Goal: Task Accomplishment & Management: Complete application form

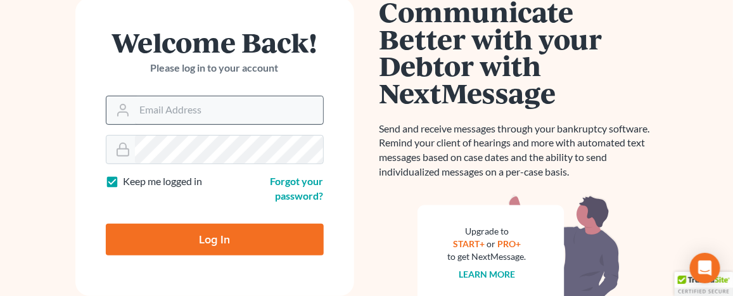
scroll to position [127, 0]
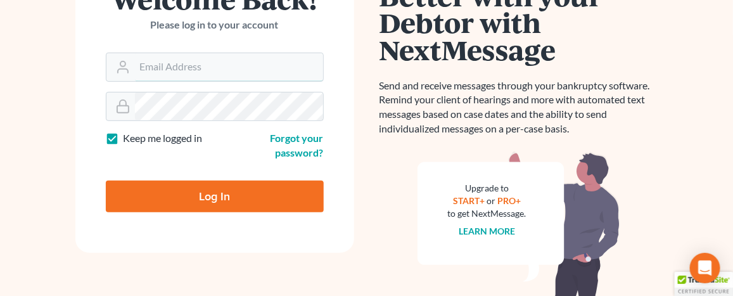
type input "[EMAIL_ADDRESS][DOMAIN_NAME]"
click at [208, 200] on input "Log In" at bounding box center [215, 197] width 218 height 32
type input "Thinking..."
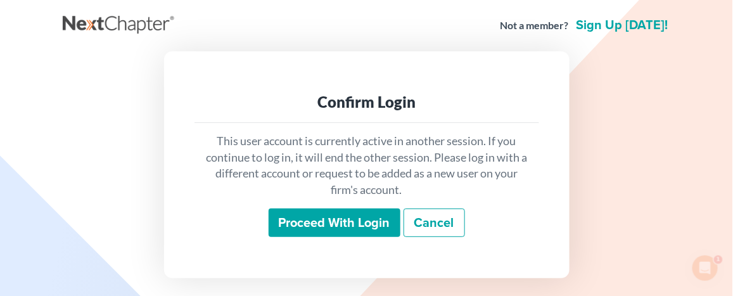
click at [350, 221] on input "Proceed with login" at bounding box center [335, 222] width 132 height 29
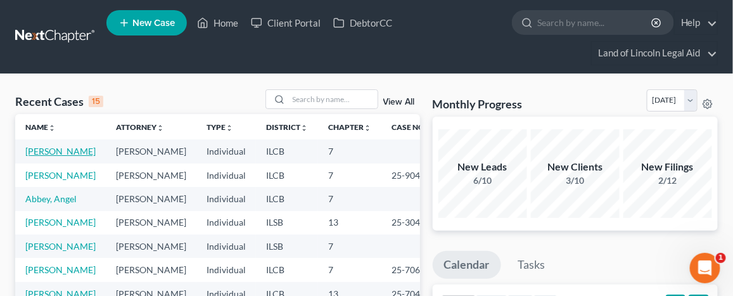
click at [40, 156] on link "[PERSON_NAME]" at bounding box center [60, 151] width 70 height 11
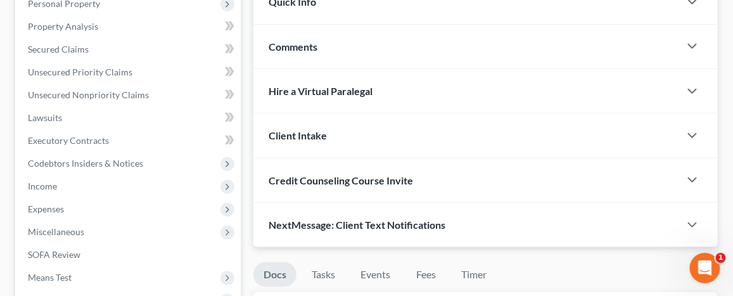
scroll to position [190, 0]
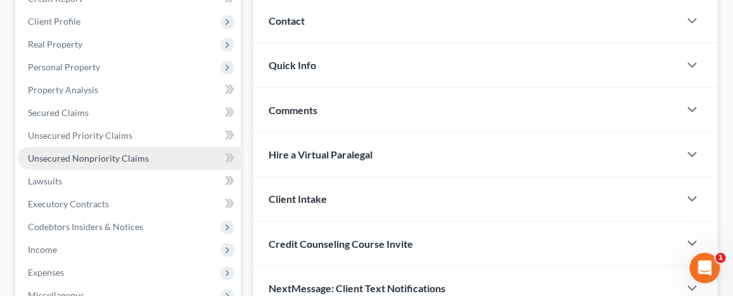
click at [171, 162] on link "Unsecured Nonpriority Claims" at bounding box center [129, 158] width 223 height 23
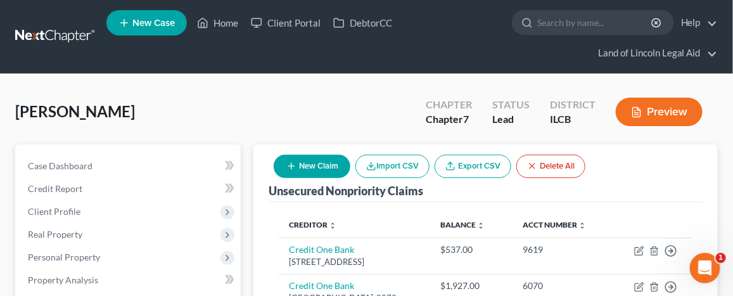
click at [313, 162] on button "New Claim" at bounding box center [312, 166] width 77 height 23
select select "0"
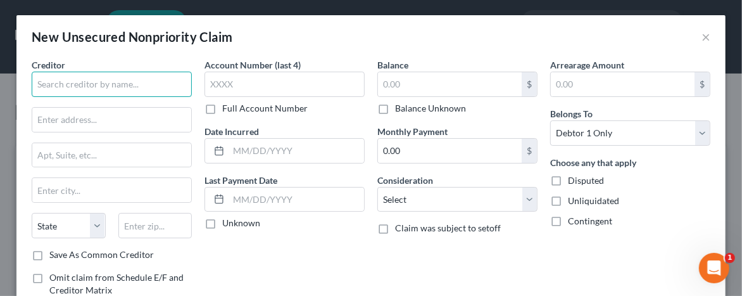
click at [61, 89] on input "text" at bounding box center [112, 84] width 160 height 25
type input "One Main"
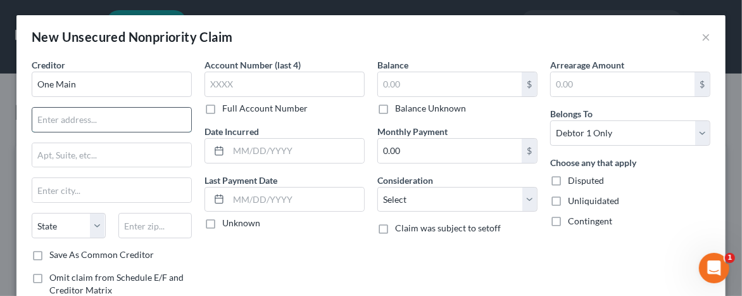
click at [41, 126] on input "text" at bounding box center [111, 120] width 159 height 24
type input "601 NW 2nd"
click at [40, 195] on input "text" at bounding box center [111, 190] width 159 height 24
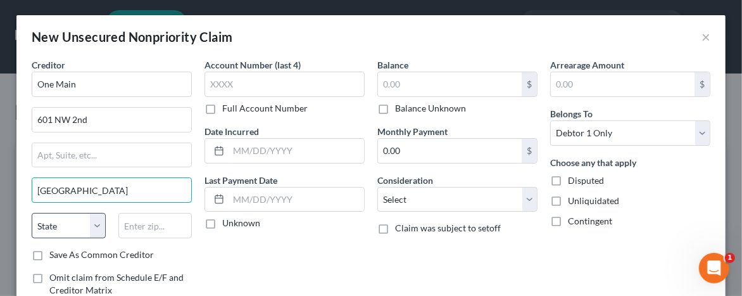
type input "[GEOGRAPHIC_DATA]"
click at [62, 226] on select "State [US_STATE] AK AR AZ CA CO CT DE DC [GEOGRAPHIC_DATA] [GEOGRAPHIC_DATA] GU…" at bounding box center [69, 225] width 74 height 25
select select "15"
click at [32, 213] on select "State [US_STATE] AK AR AZ CA CO CT DE DC [GEOGRAPHIC_DATA] [GEOGRAPHIC_DATA] GU…" at bounding box center [69, 225] width 74 height 25
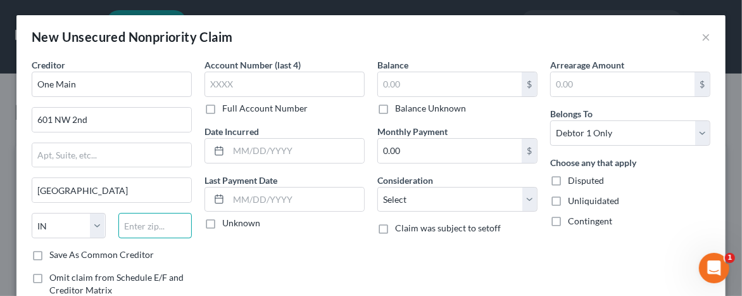
click at [136, 227] on input "text" at bounding box center [155, 225] width 74 height 25
type input "47706-1010"
click at [568, 179] on label "Disputed" at bounding box center [586, 180] width 36 height 13
click at [573, 179] on input "Disputed" at bounding box center [577, 178] width 8 height 8
checkbox input "true"
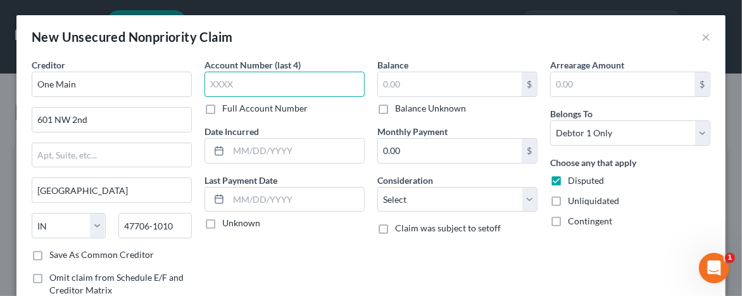
click at [207, 81] on input "text" at bounding box center [285, 84] width 160 height 25
type input "3868"
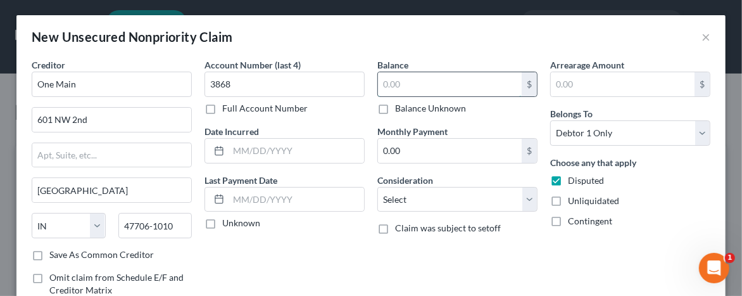
click at [414, 88] on input "text" at bounding box center [450, 84] width 144 height 24
type input "3,451"
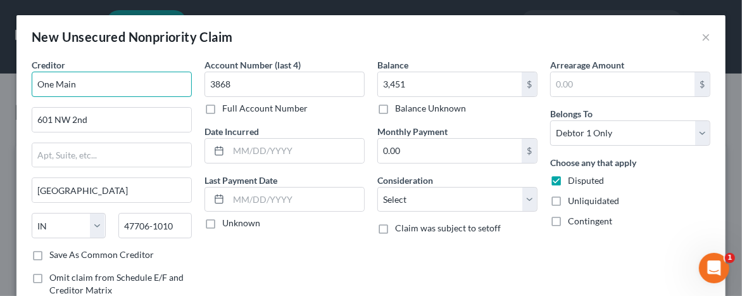
click at [54, 84] on input "One Main" at bounding box center [112, 84] width 160 height 25
click at [72, 81] on input "OneMain" at bounding box center [112, 84] width 160 height 25
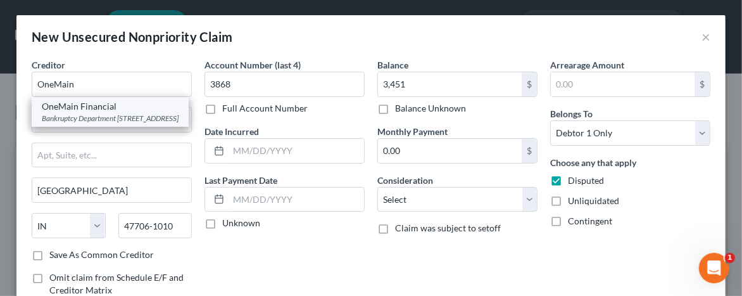
click at [85, 120] on div "Bankruptcy Department [STREET_ADDRESS]" at bounding box center [110, 118] width 137 height 11
type input "OneMain Financial"
type input "Bankruptcy Department"
type input "PO Box 6042"
type input "[GEOGRAPHIC_DATA]"
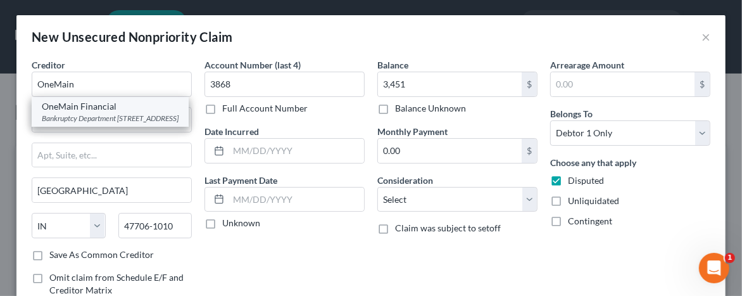
select select "43"
type input "57117"
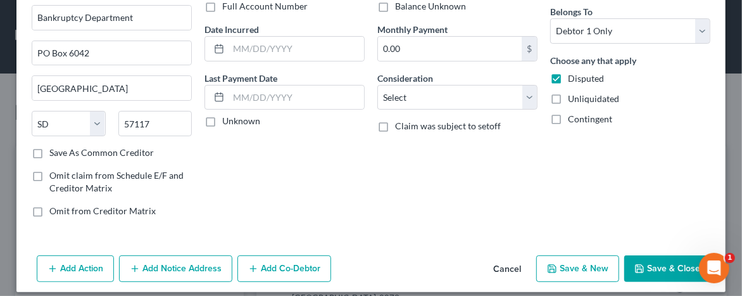
scroll to position [110, 0]
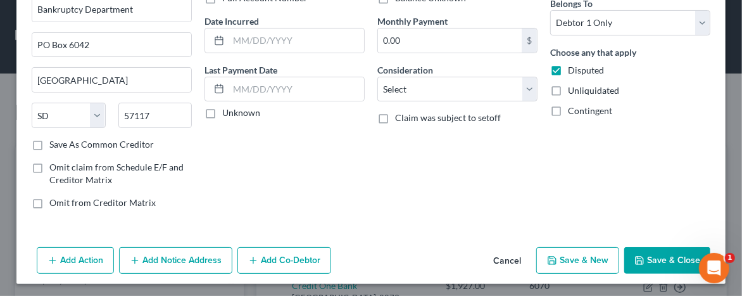
click at [669, 258] on button "Save & Close" at bounding box center [668, 260] width 86 height 27
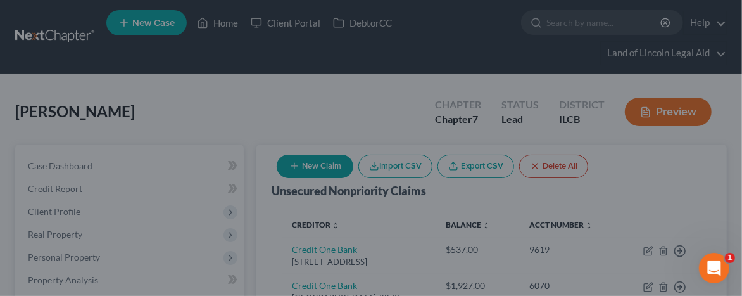
type input "3,451.00"
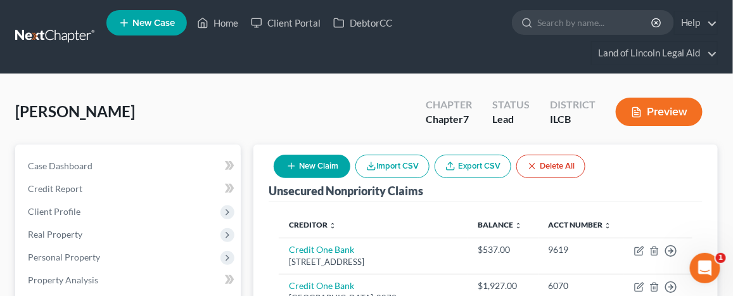
click at [320, 163] on button "New Claim" at bounding box center [312, 166] width 77 height 23
select select "0"
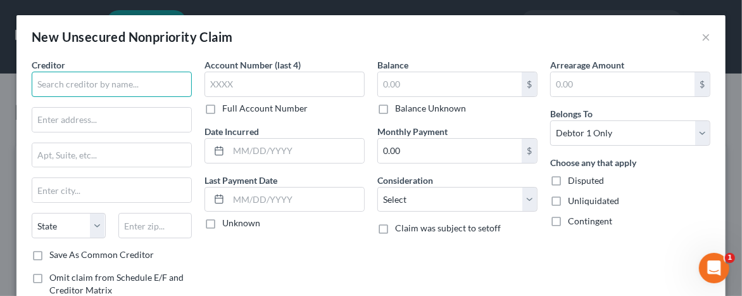
click at [125, 89] on input "text" at bounding box center [112, 84] width 160 height 25
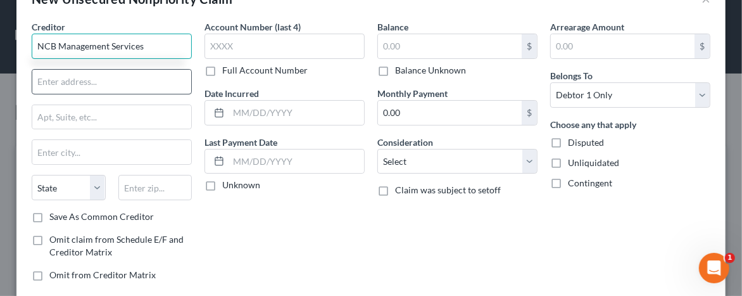
scroll to position [63, 0]
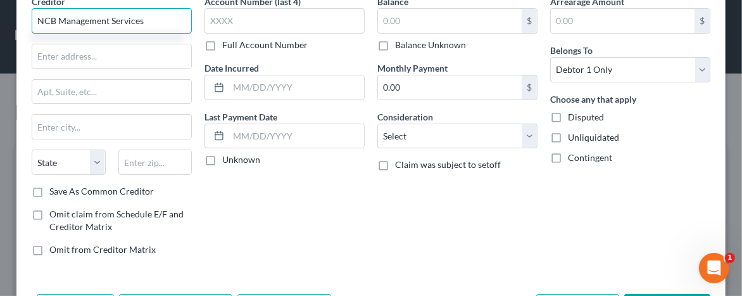
type input "NCB Management Services"
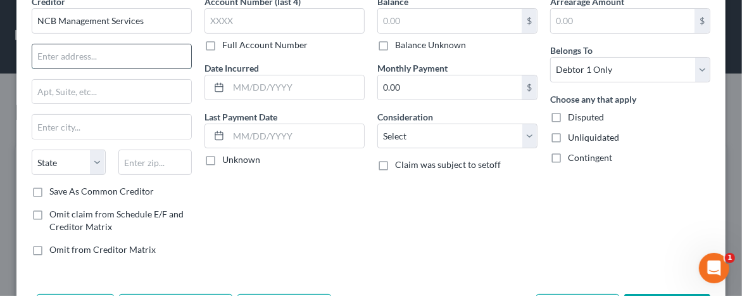
click at [58, 62] on input "text" at bounding box center [111, 56] width 159 height 24
type input "1 Allied Dr"
click at [42, 125] on input "text" at bounding box center [111, 127] width 159 height 24
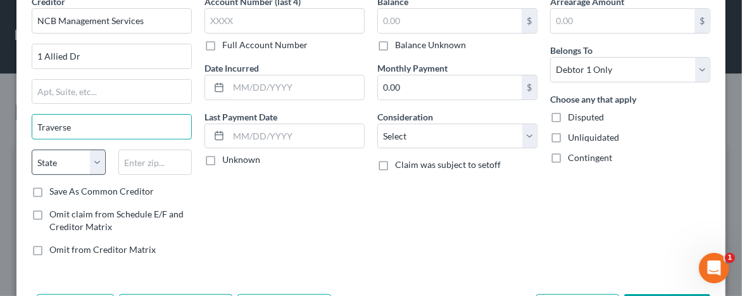
type input "Traverse"
click at [93, 158] on select "State [US_STATE] AK AR AZ CA CO CT DE DC [GEOGRAPHIC_DATA] [GEOGRAPHIC_DATA] GU…" at bounding box center [69, 161] width 74 height 25
select select "39"
click at [32, 149] on select "State [US_STATE] AK AR AZ CA CO CT DE DC [GEOGRAPHIC_DATA] [GEOGRAPHIC_DATA] GU…" at bounding box center [69, 161] width 74 height 25
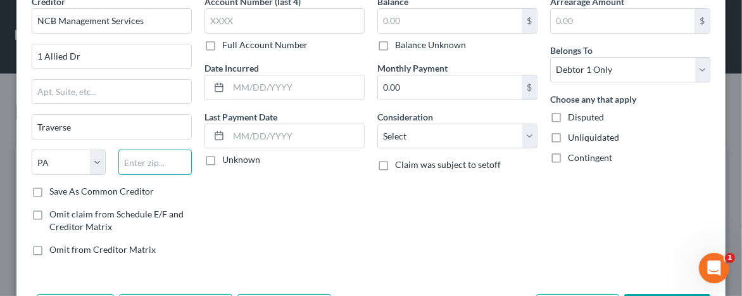
click at [126, 165] on input "text" at bounding box center [155, 161] width 74 height 25
type input "9"
type input "19053"
type input "Feasterville Trevose"
click at [158, 168] on input "19053" at bounding box center [155, 161] width 74 height 25
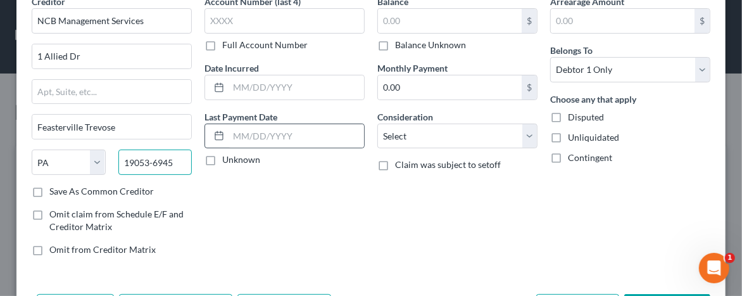
scroll to position [0, 0]
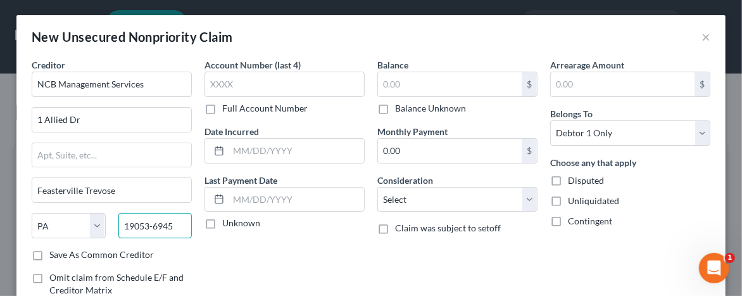
type input "19053-6945"
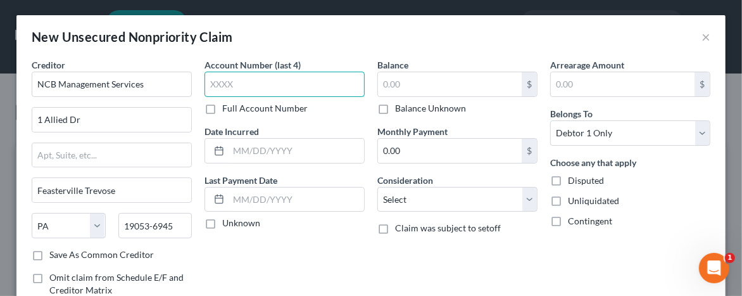
click at [205, 82] on input "text" at bounding box center [285, 84] width 160 height 25
type input "4265"
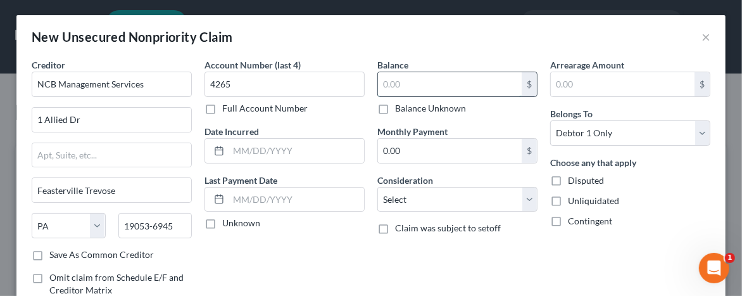
click at [378, 81] on input "text" at bounding box center [450, 84] width 144 height 24
type input "4,154"
click at [568, 177] on label "Disputed" at bounding box center [586, 180] width 36 height 13
click at [573, 177] on input "Disputed" at bounding box center [577, 178] width 8 height 8
checkbox input "true"
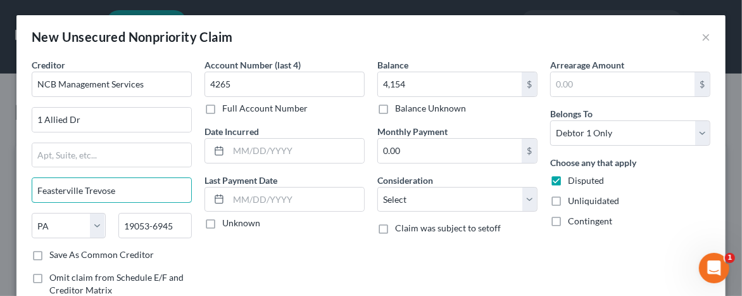
drag, startPoint x: 85, startPoint y: 189, endPoint x: 28, endPoint y: 188, distance: 57.0
click at [28, 188] on div "Creditor * NCB Management Services 1 Allied Dr Feasterville [GEOGRAPHIC_DATA] […" at bounding box center [111, 193] width 173 height 271
click at [32, 188] on input "Trevose" at bounding box center [111, 190] width 159 height 24
type input "Feasterville-[GEOGRAPHIC_DATA]"
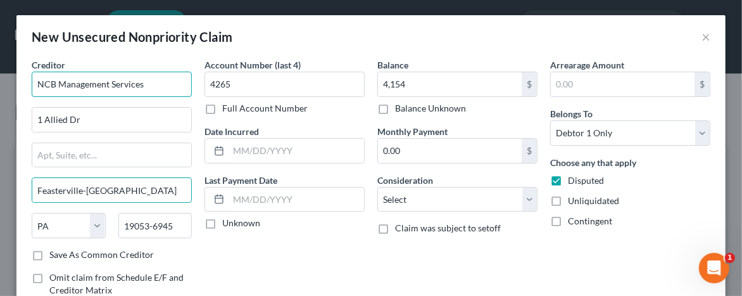
click at [139, 86] on input "NCB Management Services" at bounding box center [112, 84] width 160 height 25
click at [141, 85] on input "NCB Management Services" at bounding box center [112, 84] width 160 height 25
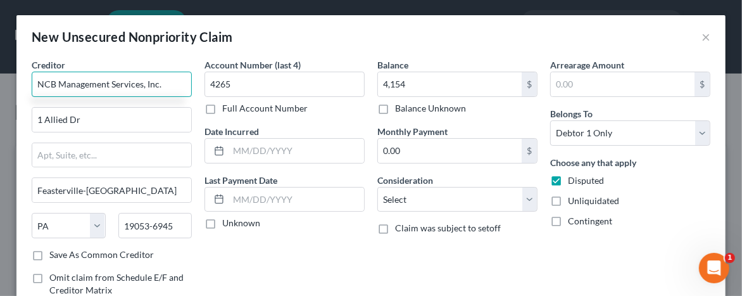
type input "NCB Management Services, Inc."
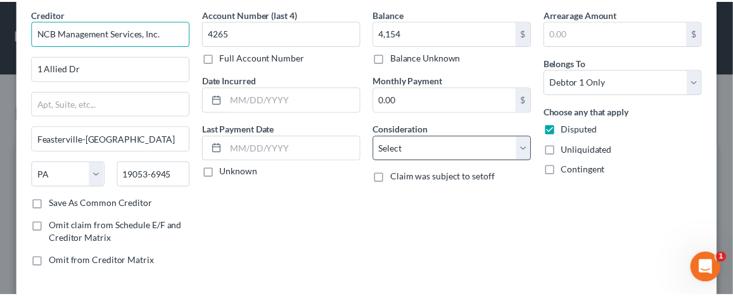
scroll to position [110, 0]
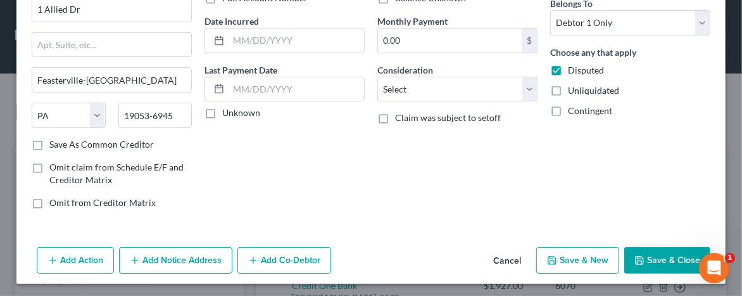
click at [651, 249] on button "Save & Close" at bounding box center [668, 260] width 86 height 27
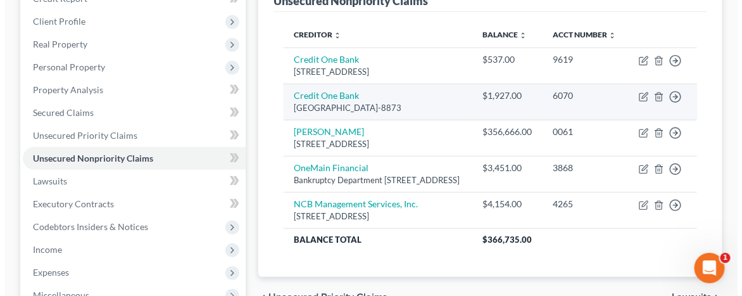
scroll to position [63, 0]
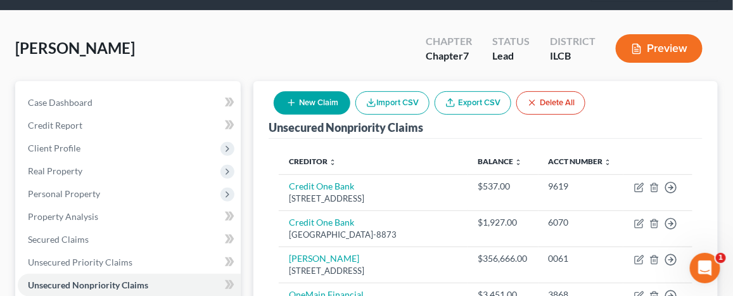
click at [309, 103] on button "New Claim" at bounding box center [312, 102] width 77 height 23
select select "0"
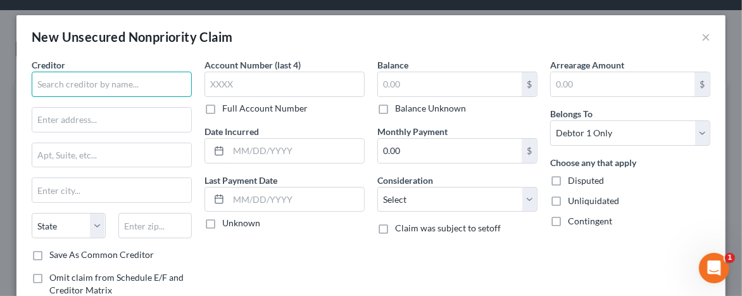
click at [107, 89] on input "text" at bounding box center [112, 84] width 160 height 25
type input "s"
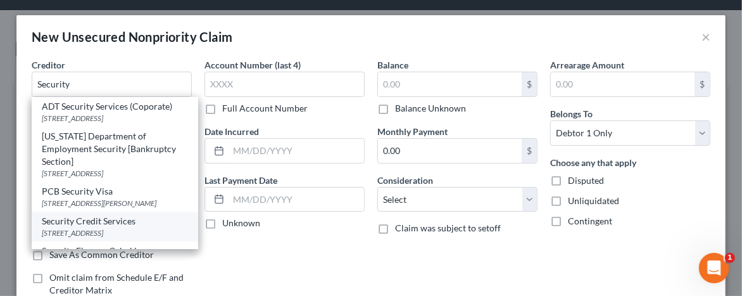
click at [111, 227] on div "Security Credit Services" at bounding box center [115, 221] width 146 height 13
type input "Security Credit Services"
type input "[STREET_ADDRESS]"
type input "[GEOGRAPHIC_DATA]"
select select "25"
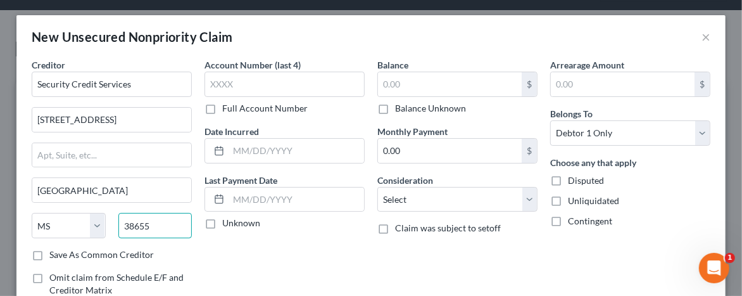
click at [144, 223] on input "38655" at bounding box center [155, 225] width 74 height 25
click at [148, 224] on input "38655" at bounding box center [155, 225] width 74 height 25
type input "38655-5442"
click at [568, 180] on label "Disputed" at bounding box center [586, 180] width 36 height 13
click at [573, 180] on input "Disputed" at bounding box center [577, 178] width 8 height 8
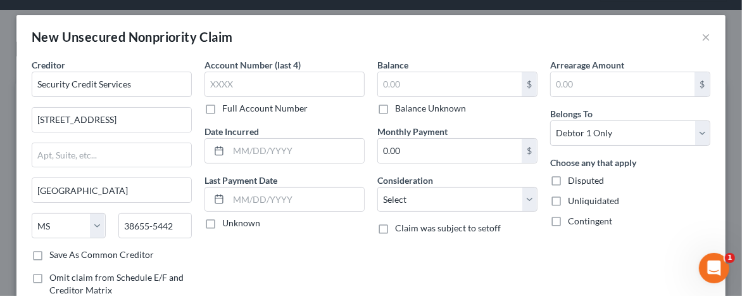
checkbox input "true"
click at [217, 80] on input "text" at bounding box center [285, 84] width 160 height 25
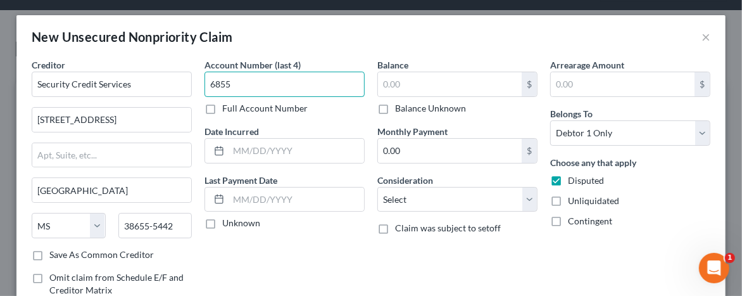
type input "6855"
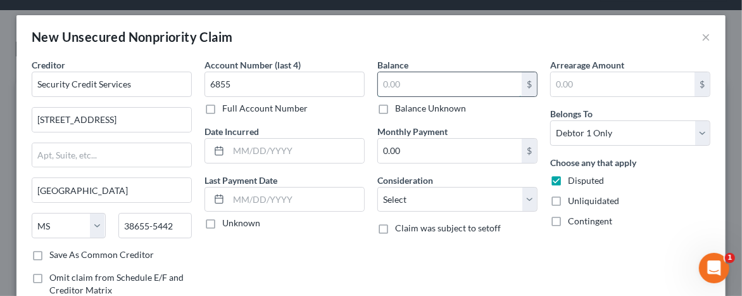
click at [381, 82] on input "text" at bounding box center [450, 84] width 144 height 24
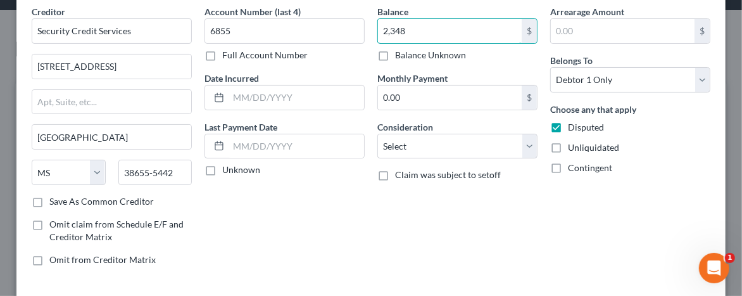
scroll to position [110, 0]
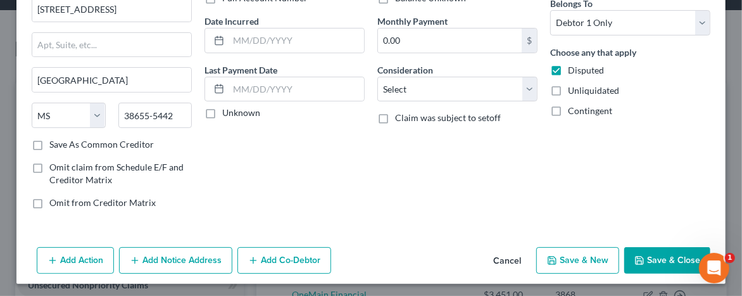
type input "2,348"
click at [647, 257] on button "Save & Close" at bounding box center [668, 260] width 86 height 27
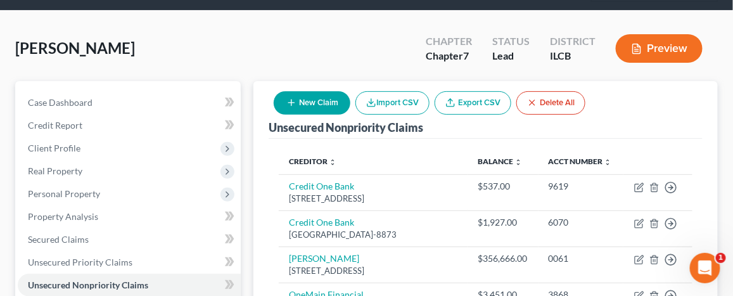
click at [296, 103] on icon "button" at bounding box center [291, 103] width 10 height 10
select select "0"
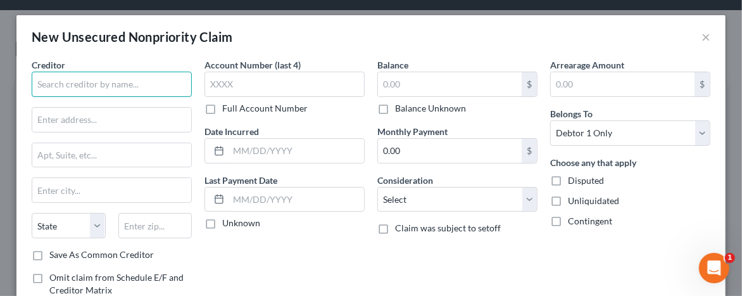
click at [72, 86] on input "text" at bounding box center [112, 84] width 160 height 25
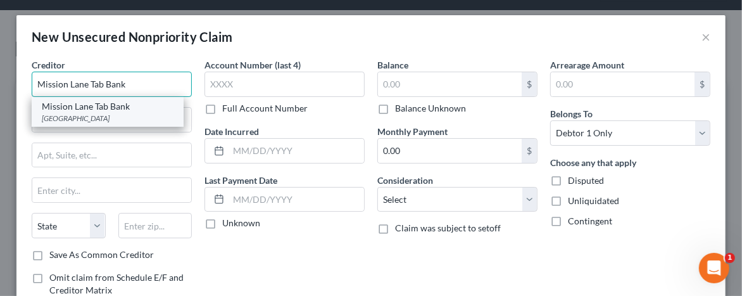
type input "Mission Lane Tab Bank"
click at [108, 110] on div "Mission Lane Tab Bank" at bounding box center [108, 106] width 132 height 13
type input "PO Box 105286"
type input "[GEOGRAPHIC_DATA]"
select select "10"
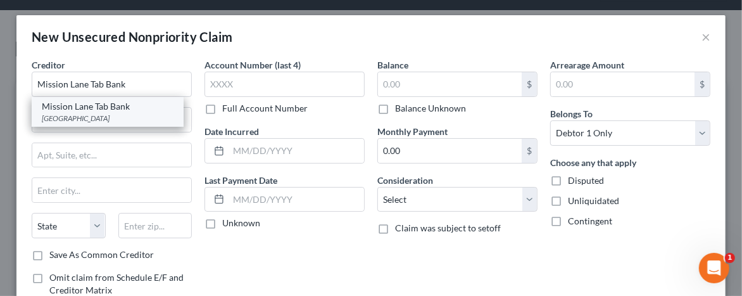
type input "30348"
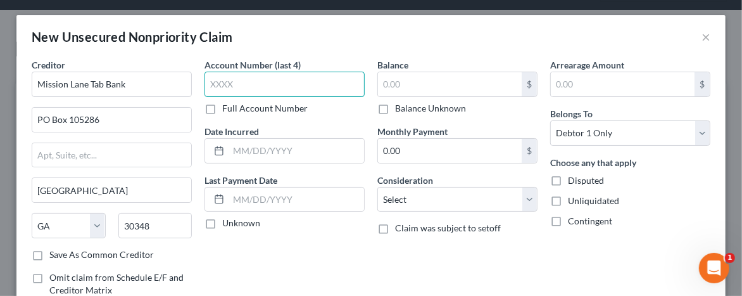
click at [213, 83] on input "text" at bounding box center [285, 84] width 160 height 25
type input "1731"
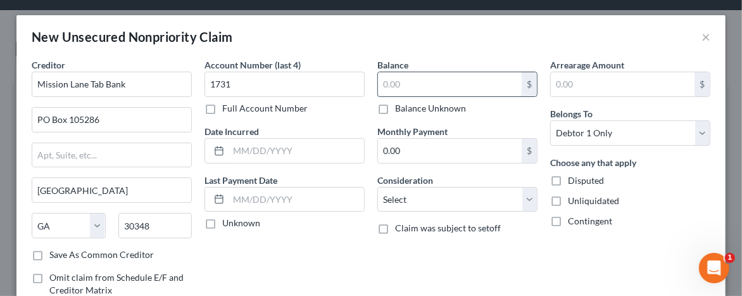
click at [385, 76] on input "text" at bounding box center [450, 84] width 144 height 24
type input "507"
click at [568, 179] on label "Disputed" at bounding box center [586, 180] width 36 height 13
click at [573, 179] on input "Disputed" at bounding box center [577, 178] width 8 height 8
checkbox input "true"
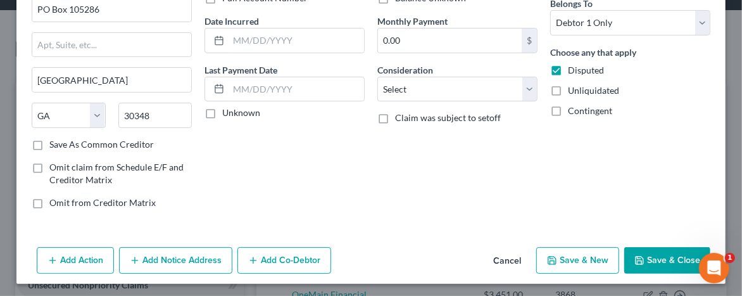
click at [645, 258] on button "Save & Close" at bounding box center [668, 260] width 86 height 27
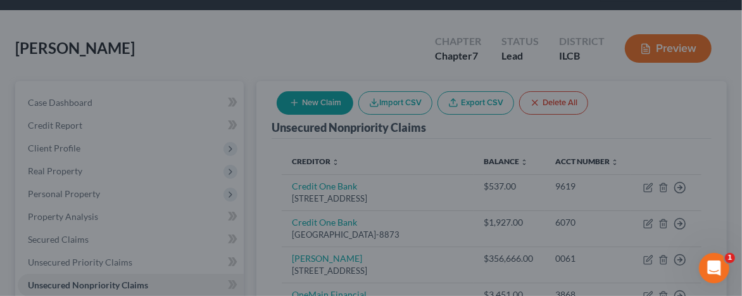
type input "507.00"
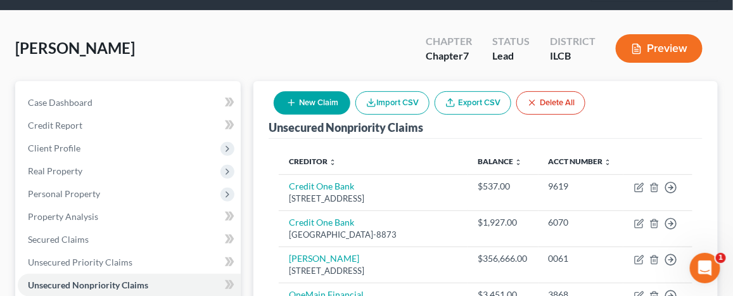
click at [291, 103] on icon "button" at bounding box center [291, 103] width 10 height 10
select select "0"
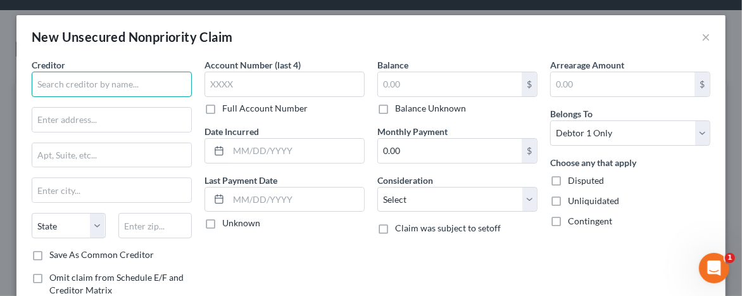
click at [87, 89] on input "text" at bounding box center [112, 84] width 160 height 25
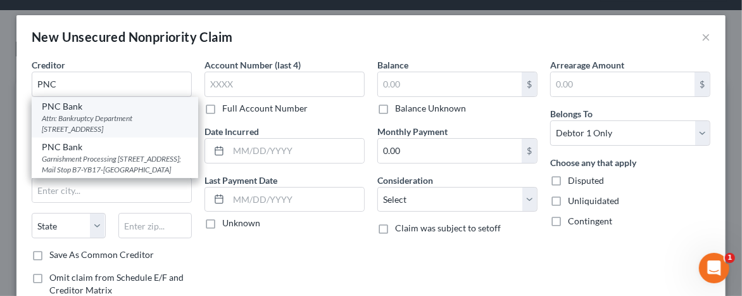
click at [127, 117] on div "Attn: Bankruptcy Department [STREET_ADDRESS]" at bounding box center [115, 124] width 146 height 22
type input "PNC Bank"
type input "Attn: Bankruptcy Department"
type input "PO Box 489909"
type input "Charlotte"
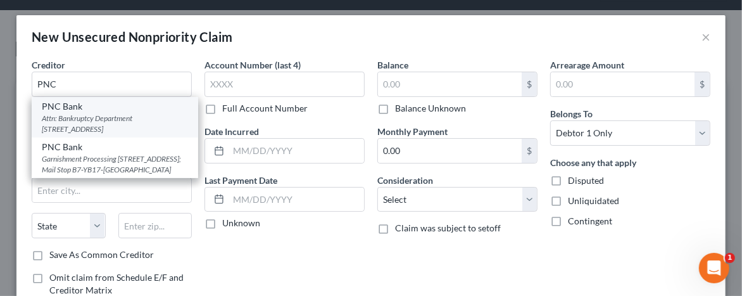
select select "28"
type input "28269"
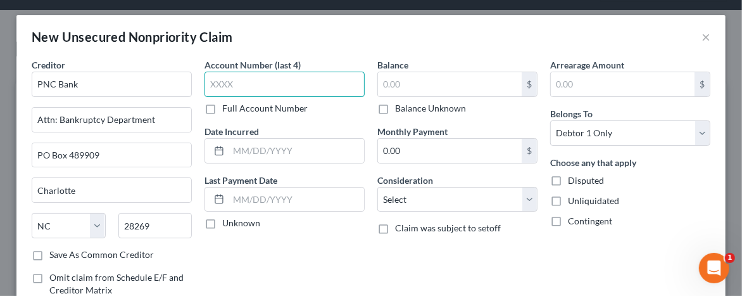
click at [208, 81] on input "text" at bounding box center [285, 84] width 160 height 25
type input "0298"
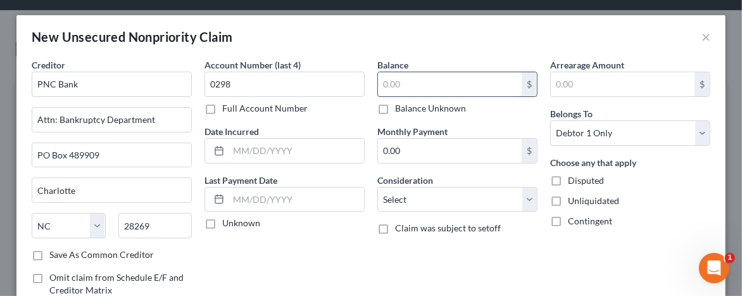
click at [383, 85] on input "text" at bounding box center [450, 84] width 144 height 24
type input "14,675"
click at [568, 180] on label "Disputed" at bounding box center [586, 180] width 36 height 13
click at [573, 180] on input "Disputed" at bounding box center [577, 178] width 8 height 8
checkbox input "true"
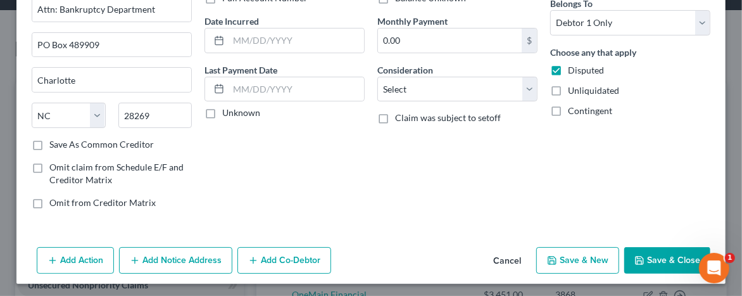
click at [168, 258] on button "Add Notice Address" at bounding box center [175, 260] width 113 height 27
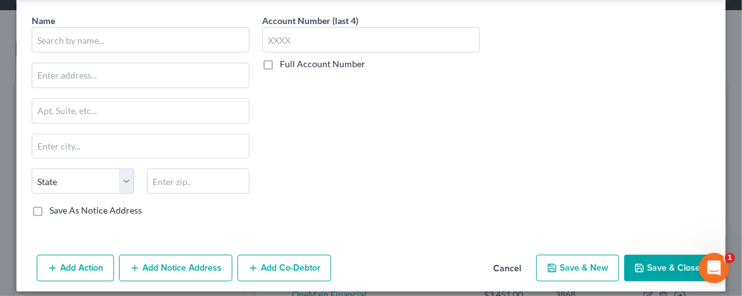
scroll to position [381, 0]
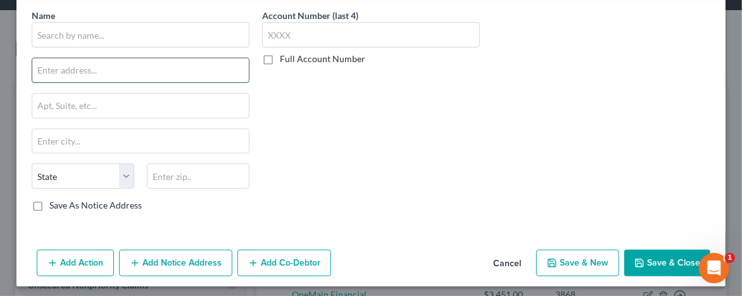
click at [44, 72] on input "text" at bounding box center [140, 70] width 217 height 24
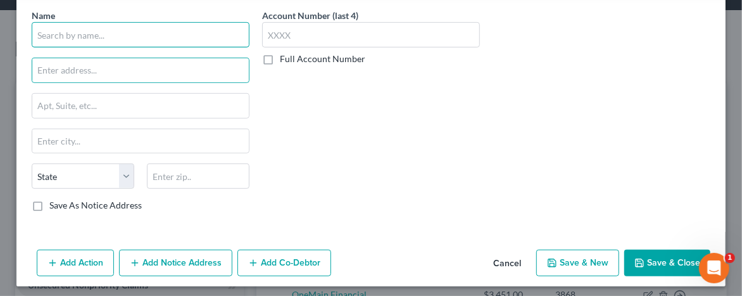
click at [44, 35] on input "text" at bounding box center [141, 34] width 218 height 25
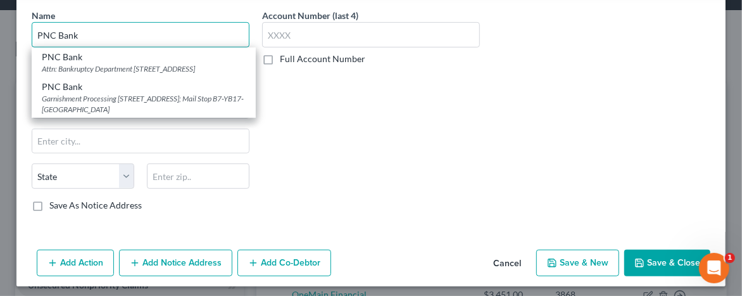
type input "PNC Bank"
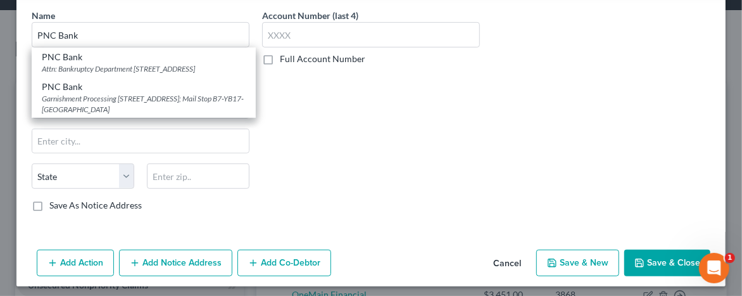
click at [307, 116] on div "Account Number (last 4) Full Account Number" at bounding box center [371, 115] width 231 height 213
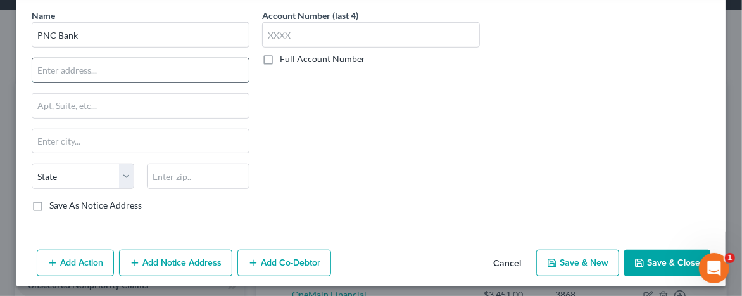
click at [38, 72] on input "text" at bounding box center [140, 70] width 217 height 24
click at [36, 68] on input "5580" at bounding box center [140, 70] width 217 height 24
type input "PO Box 5580"
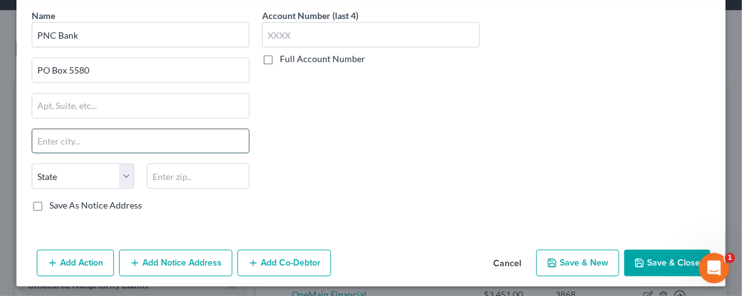
click at [82, 139] on input "text" at bounding box center [140, 141] width 217 height 24
click at [48, 137] on input "[PERSON_NAME]" at bounding box center [140, 141] width 217 height 24
type input "[GEOGRAPHIC_DATA]"
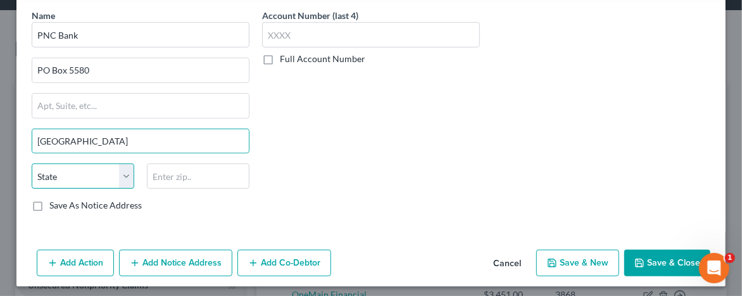
click at [124, 173] on select "State [US_STATE] AK AR AZ CA CO CT DE DC [GEOGRAPHIC_DATA] [GEOGRAPHIC_DATA] GU…" at bounding box center [83, 175] width 103 height 25
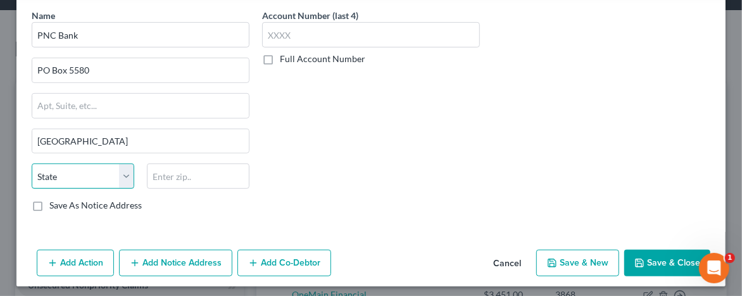
select select "36"
click at [32, 163] on select "State [US_STATE] AK AR AZ CA CO CT DE DC [GEOGRAPHIC_DATA] [GEOGRAPHIC_DATA] GU…" at bounding box center [83, 175] width 103 height 25
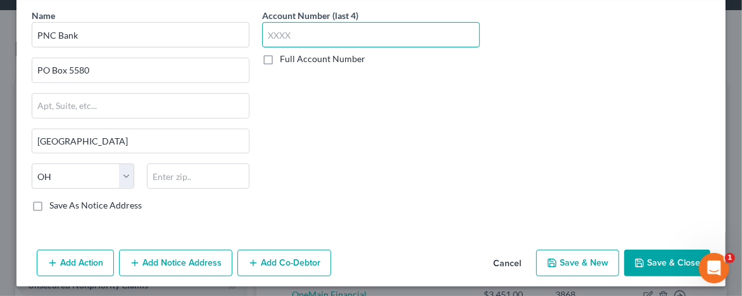
click at [262, 37] on input "text" at bounding box center [371, 34] width 218 height 25
type input "0298"
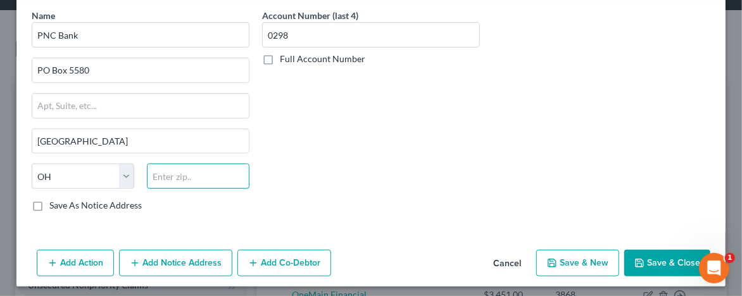
click at [154, 168] on input "text" at bounding box center [198, 175] width 103 height 25
type input "44101"
click at [644, 251] on button "Save & Close" at bounding box center [668, 263] width 86 height 27
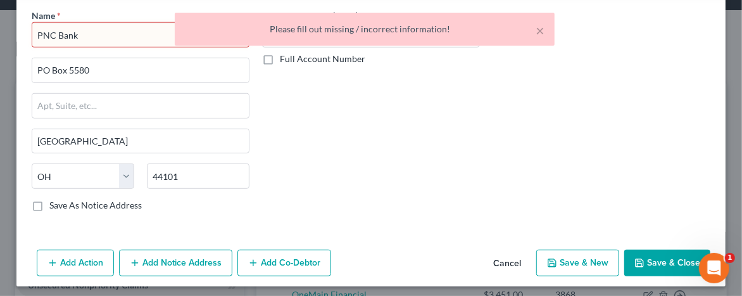
click at [106, 35] on div "× Please fill out missing / incorrect information!" at bounding box center [365, 32] width 742 height 39
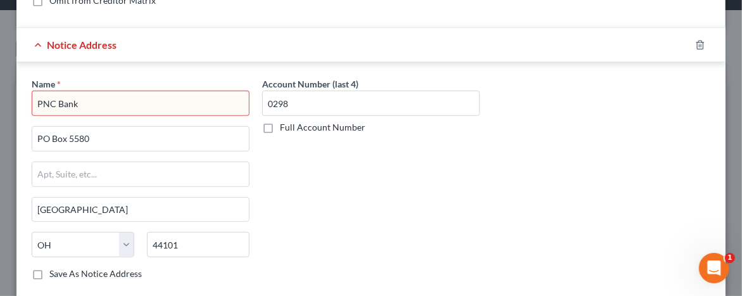
scroll to position [317, 0]
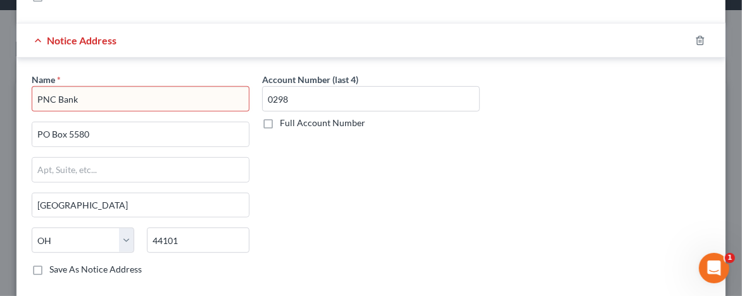
click at [114, 98] on input "PNC Bank" at bounding box center [141, 98] width 218 height 25
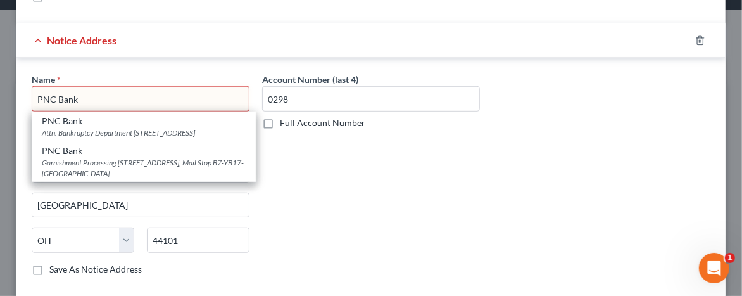
click at [291, 147] on div "Account Number (last 4) 0298 Full Account Number" at bounding box center [371, 179] width 231 height 213
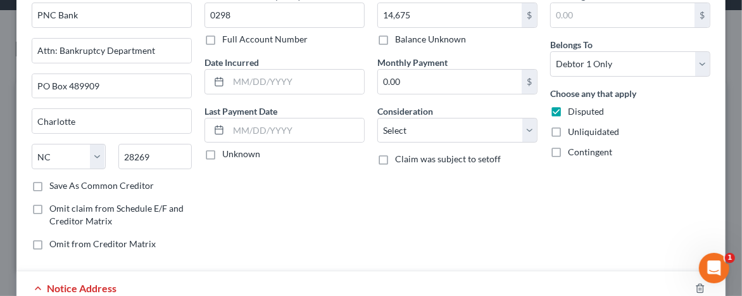
scroll to position [0, 0]
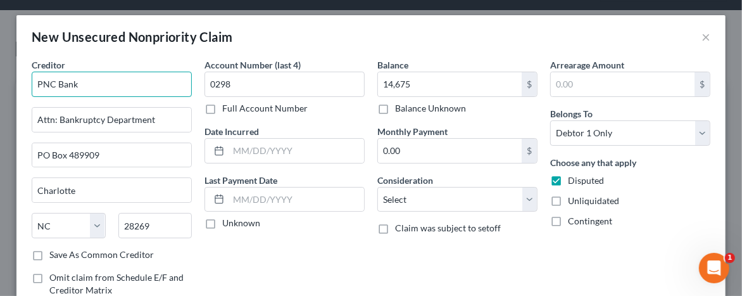
click at [127, 77] on input "PNC Bank" at bounding box center [112, 84] width 160 height 25
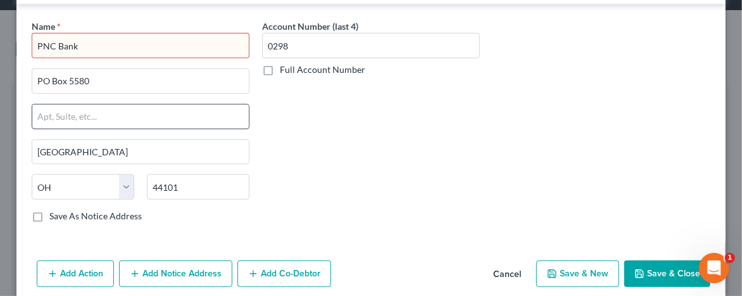
scroll to position [380, 0]
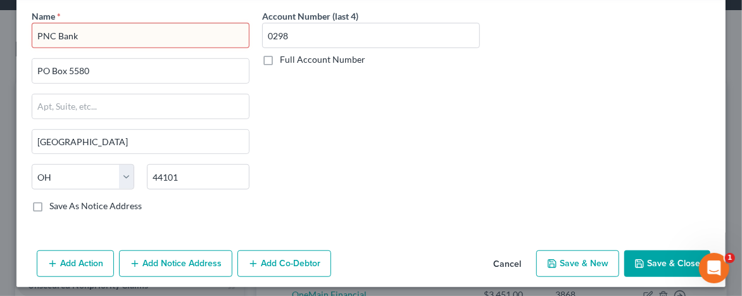
click at [77, 32] on input "PNC Bank" at bounding box center [141, 35] width 218 height 25
click at [673, 255] on button "Save & Close" at bounding box center [668, 263] width 86 height 27
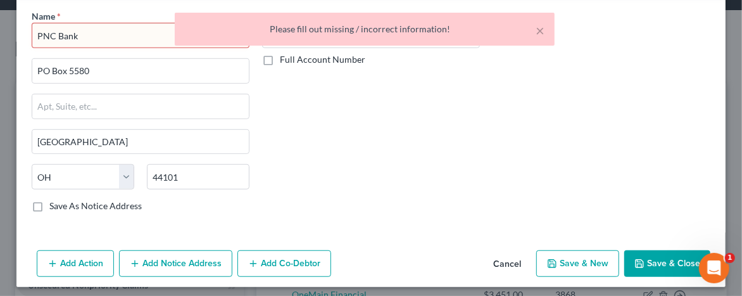
click at [460, 196] on div "Account Number (last 4) 0298 Full Account Number" at bounding box center [371, 116] width 231 height 213
click at [105, 30] on div "× Please fill out missing / incorrect information!" at bounding box center [365, 32] width 742 height 39
click at [77, 30] on div "× Please fill out missing / incorrect information!" at bounding box center [365, 32] width 742 height 39
click at [543, 32] on button "×" at bounding box center [540, 30] width 9 height 15
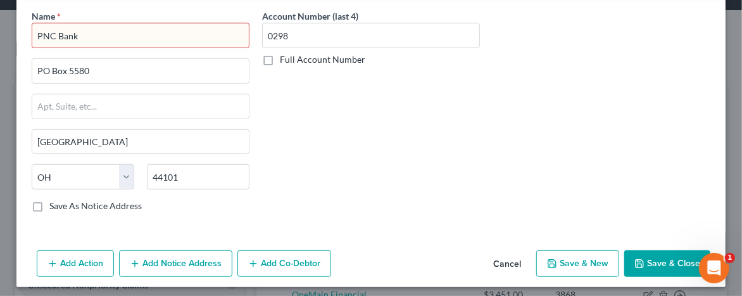
click at [156, 32] on input "PNC Bank" at bounding box center [141, 35] width 218 height 25
type input "P"
click at [440, 103] on div "Account Number (last 4) 0298 Full Account Number" at bounding box center [371, 116] width 231 height 213
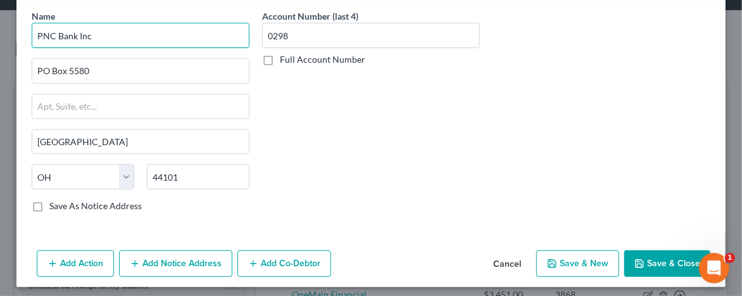
click at [101, 29] on input "PNC Bank Inc" at bounding box center [141, 35] width 218 height 25
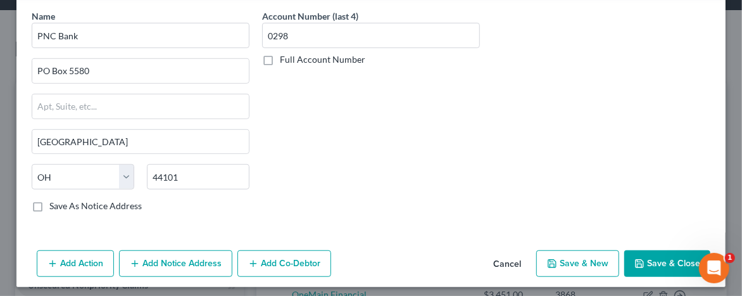
type input "PNC Bank"
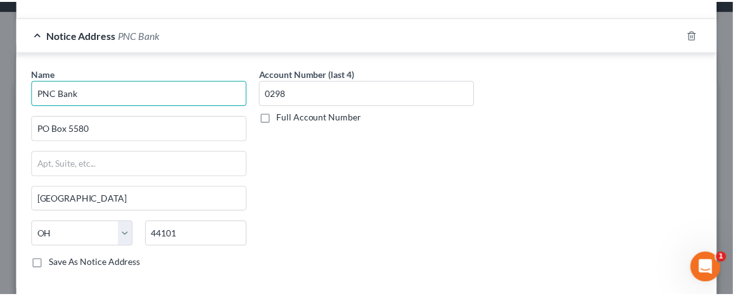
scroll to position [381, 0]
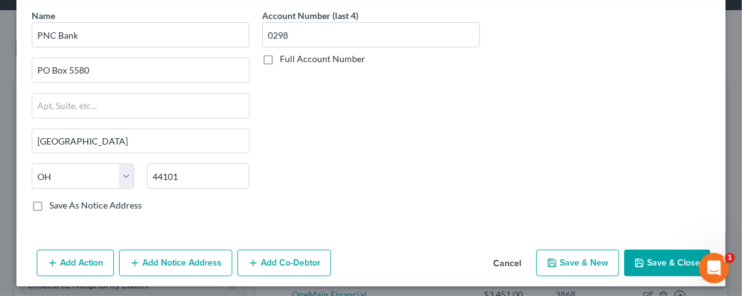
click at [671, 253] on button "Save & Close" at bounding box center [668, 263] width 86 height 27
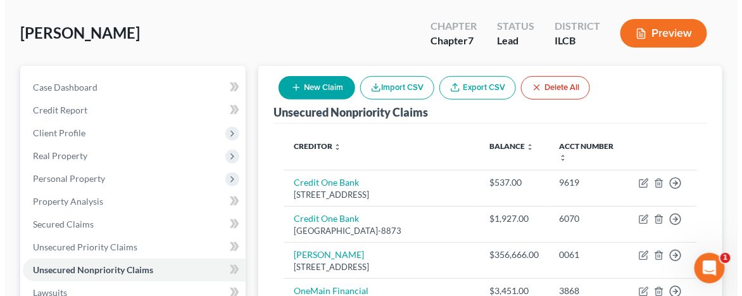
scroll to position [63, 0]
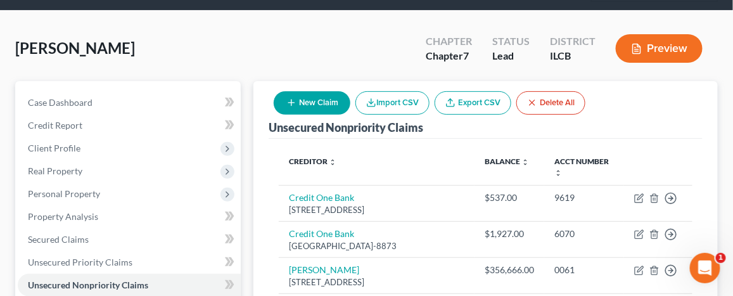
click at [319, 103] on button "New Claim" at bounding box center [312, 102] width 77 height 23
select select "0"
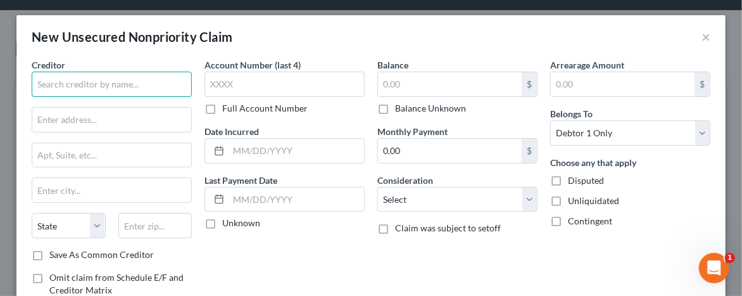
click at [89, 89] on input "text" at bounding box center [112, 84] width 160 height 25
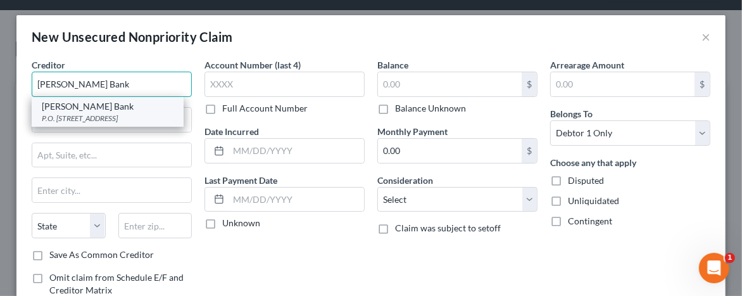
type input "[PERSON_NAME] Bank"
click at [99, 117] on div "P.O. [STREET_ADDRESS]" at bounding box center [108, 118] width 132 height 11
type input "P.O. Box 9201"
type input "Old Bethpage"
select select "35"
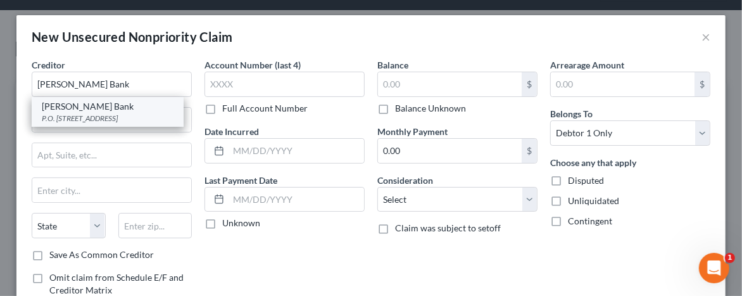
type input "11804"
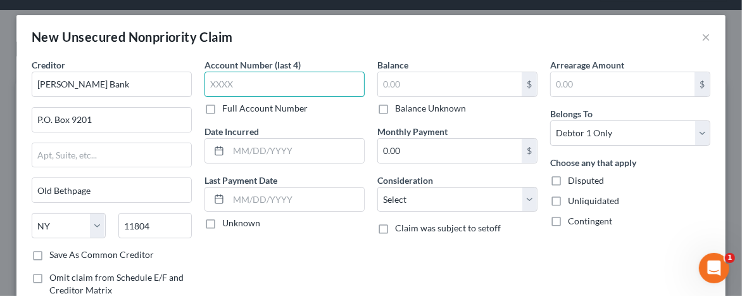
click at [207, 83] on input "text" at bounding box center [285, 84] width 160 height 25
type input "2946"
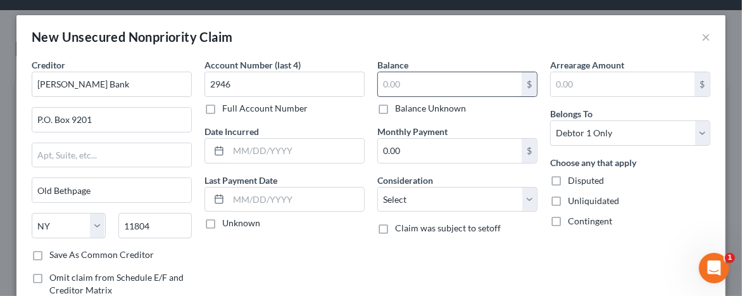
click at [381, 80] on input "text" at bounding box center [450, 84] width 144 height 24
type input "3,588"
click at [568, 182] on label "Disputed" at bounding box center [586, 180] width 36 height 13
click at [573, 182] on input "Disputed" at bounding box center [577, 178] width 8 height 8
checkbox input "true"
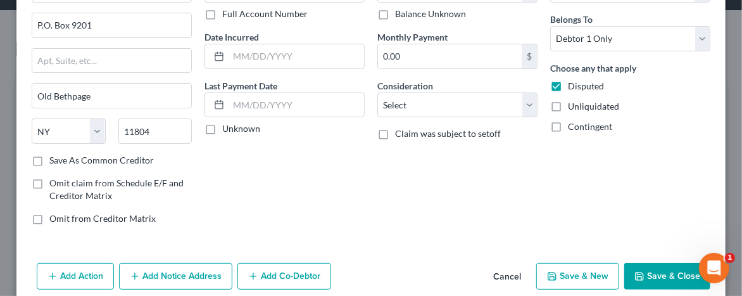
scroll to position [110, 0]
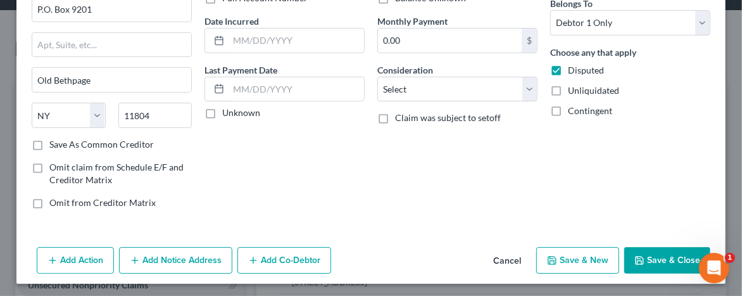
click at [637, 255] on icon "button" at bounding box center [640, 260] width 10 height 10
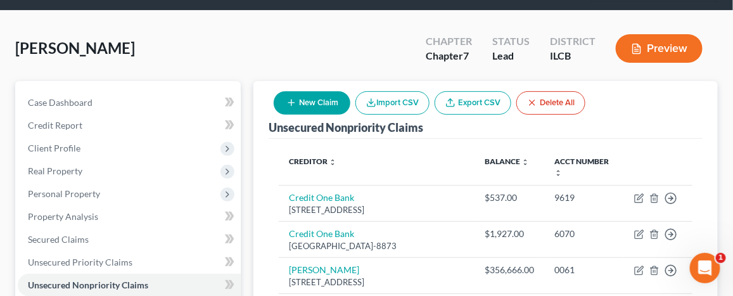
click at [324, 105] on button "New Claim" at bounding box center [312, 102] width 77 height 23
select select "0"
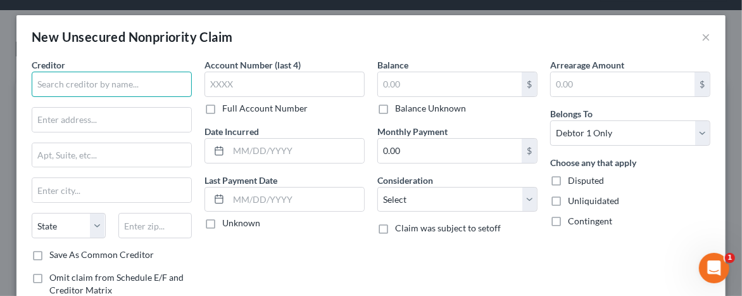
click at [84, 81] on input "text" at bounding box center [112, 84] width 160 height 25
type input "Absolute Resolutions"
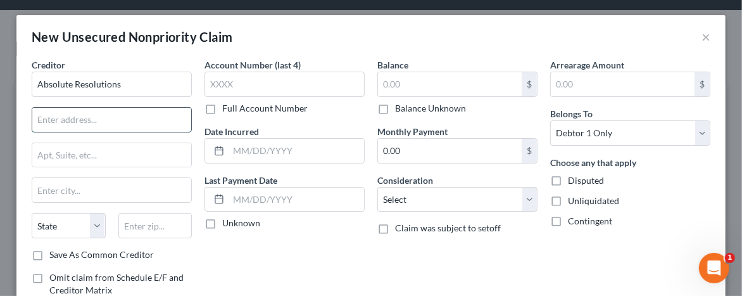
click at [50, 115] on input "text" at bounding box center [111, 120] width 159 height 24
type input "[STREET_ADDRESS][PERSON_NAME]"
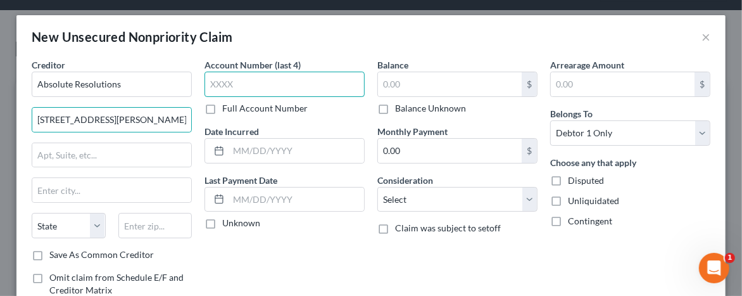
click at [210, 79] on input "text" at bounding box center [285, 84] width 160 height 25
type input "1653"
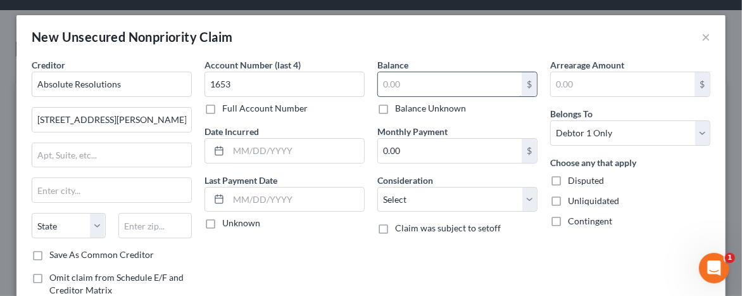
click at [393, 82] on input "text" at bounding box center [450, 84] width 144 height 24
type input "9,659"
click at [568, 179] on label "Disputed" at bounding box center [586, 180] width 36 height 13
click at [573, 179] on input "Disputed" at bounding box center [577, 178] width 8 height 8
checkbox input "true"
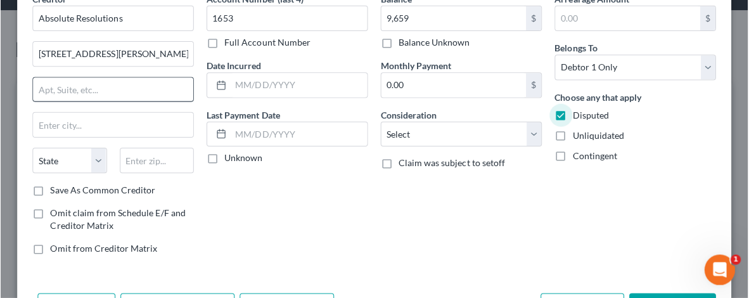
scroll to position [48, 0]
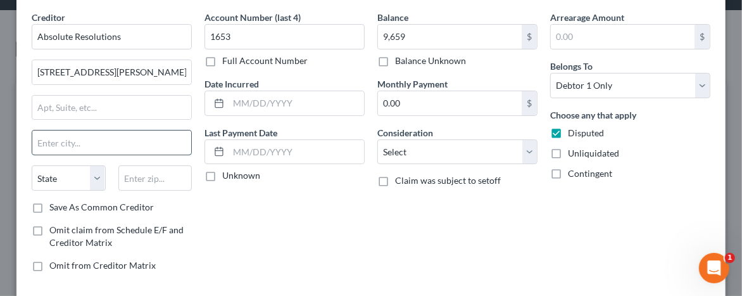
click at [54, 139] on input "text" at bounding box center [111, 142] width 159 height 24
type input "[GEOGRAPHIC_DATA]"
click at [92, 175] on select "State [US_STATE] AK AR AZ CA CO CT DE DC [GEOGRAPHIC_DATA] [GEOGRAPHIC_DATA] GU…" at bounding box center [69, 177] width 74 height 25
select select "24"
click at [32, 165] on select "State [US_STATE] AK AR AZ CA CO CT DE DC [GEOGRAPHIC_DATA] [GEOGRAPHIC_DATA] GU…" at bounding box center [69, 177] width 74 height 25
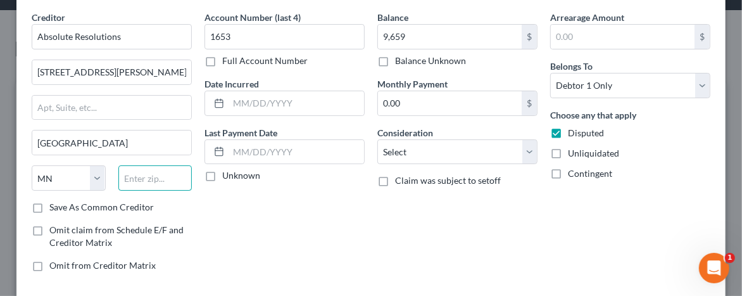
click at [118, 165] on input "text" at bounding box center [155, 177] width 74 height 25
type input "55437"
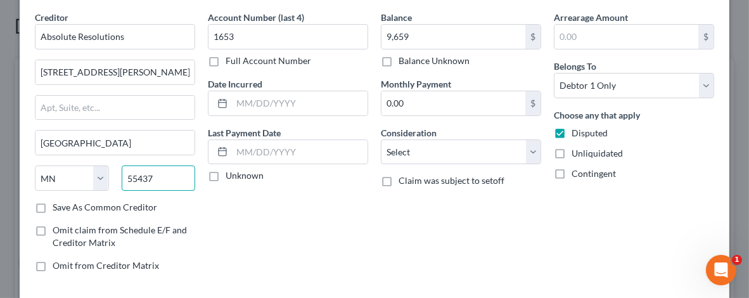
scroll to position [108, 0]
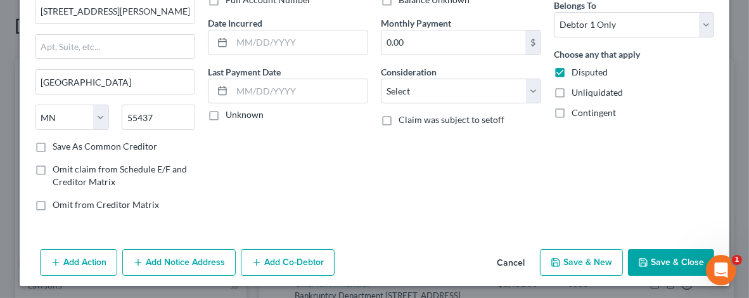
click at [171, 260] on button "Add Notice Address" at bounding box center [178, 262] width 113 height 27
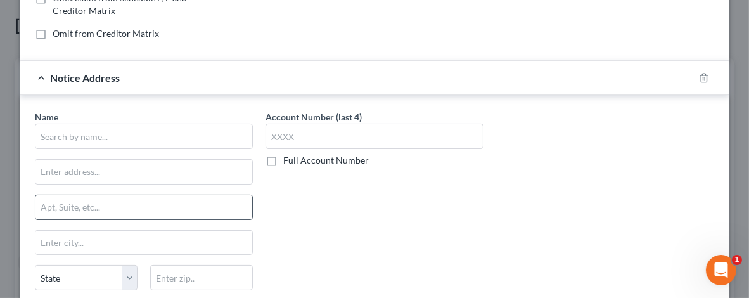
scroll to position [299, 0]
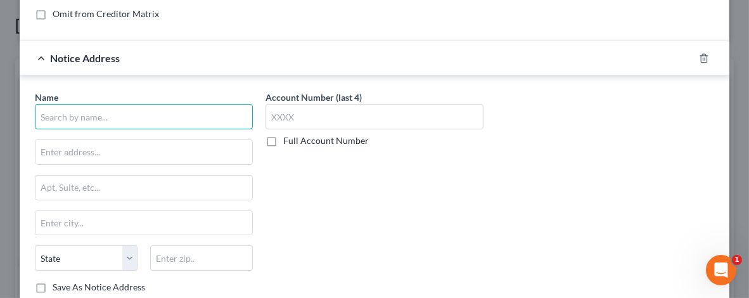
click at [48, 118] on input "text" at bounding box center [144, 116] width 218 height 25
click at [48, 116] on input "ABsolute Resolution" at bounding box center [144, 116] width 218 height 25
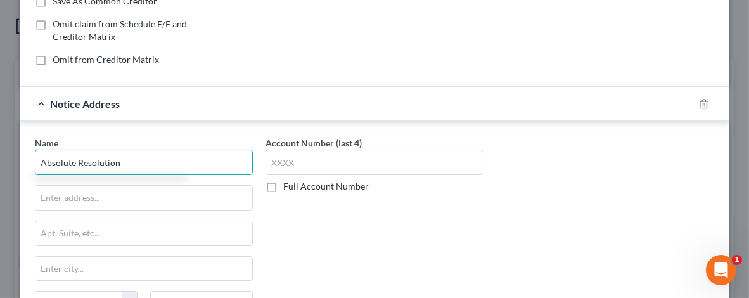
scroll to position [317, 0]
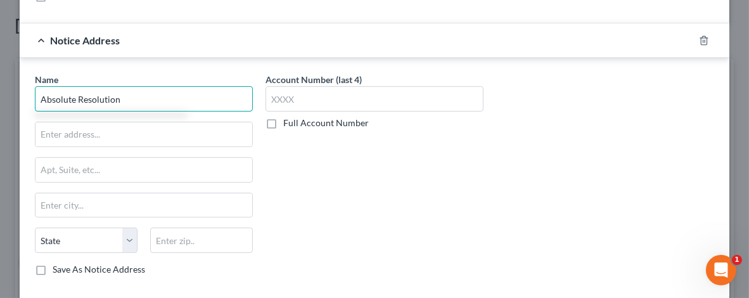
click at [114, 96] on input "Absolute Resolution" at bounding box center [144, 98] width 218 height 25
type input "Absolute Resolutions"
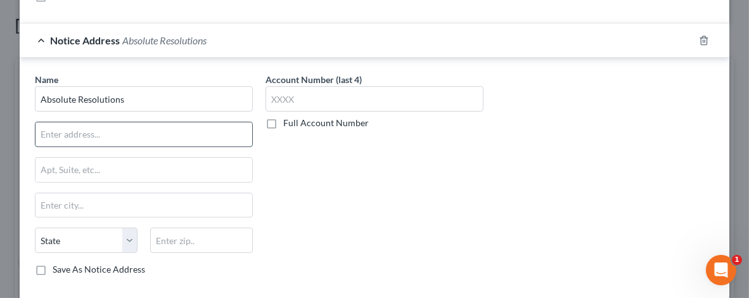
click at [49, 135] on input "text" at bounding box center [143, 134] width 217 height 24
type input "PO Box 243"
click at [159, 240] on input "text" at bounding box center [201, 239] width 103 height 25
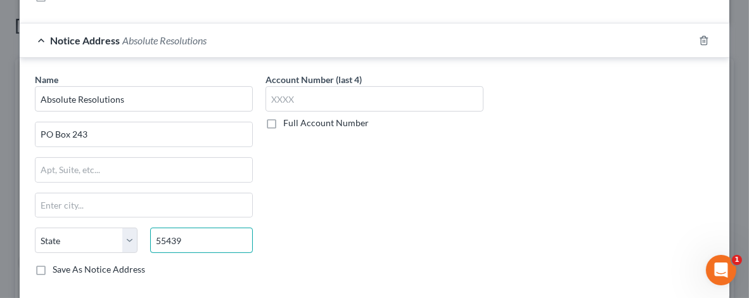
type input "55439"
type input "[GEOGRAPHIC_DATA]"
select select "24"
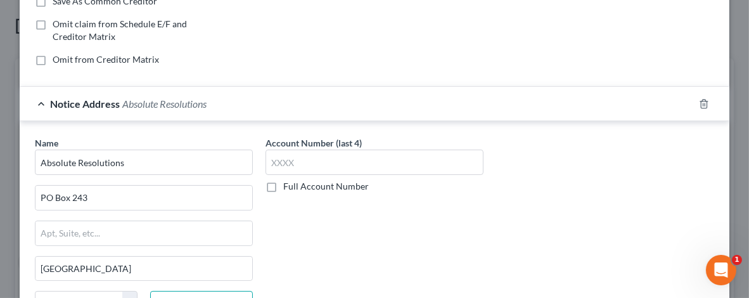
scroll to position [379, 0]
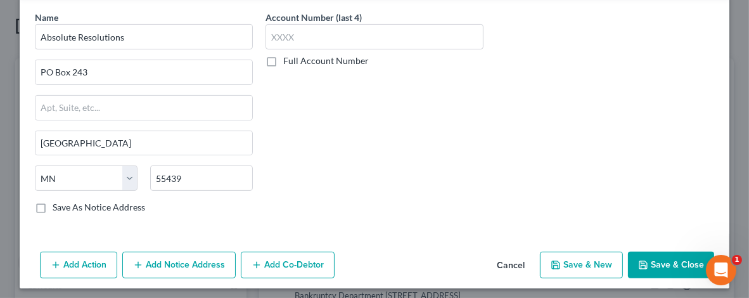
click at [659, 258] on button "Save & Close" at bounding box center [671, 264] width 86 height 27
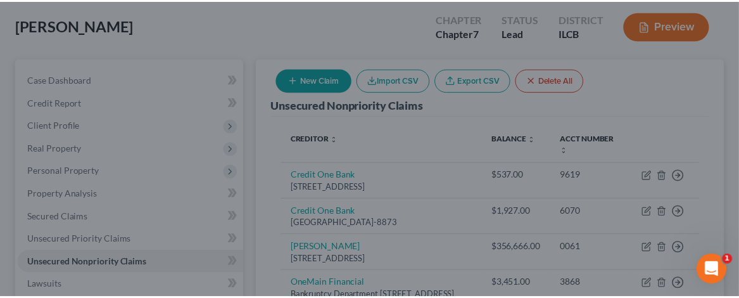
scroll to position [86, 0]
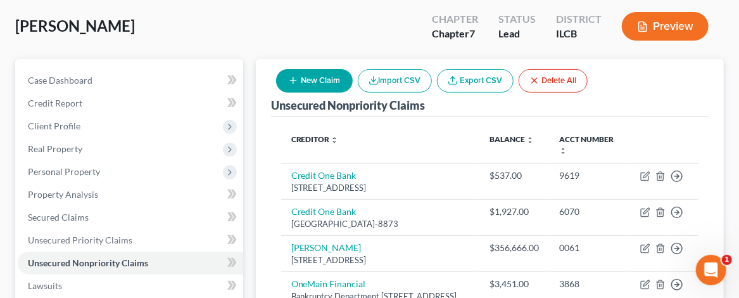
click at [293, 80] on line "button" at bounding box center [293, 81] width 0 height 6
select select "0"
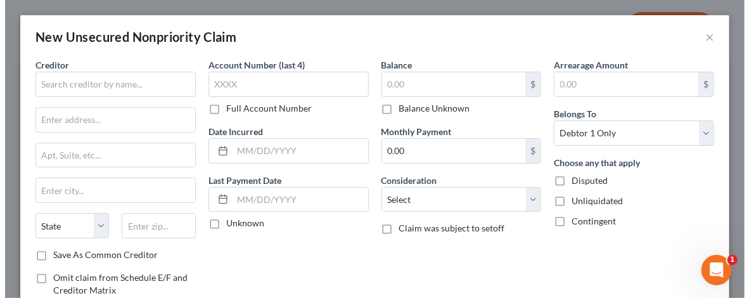
scroll to position [63, 0]
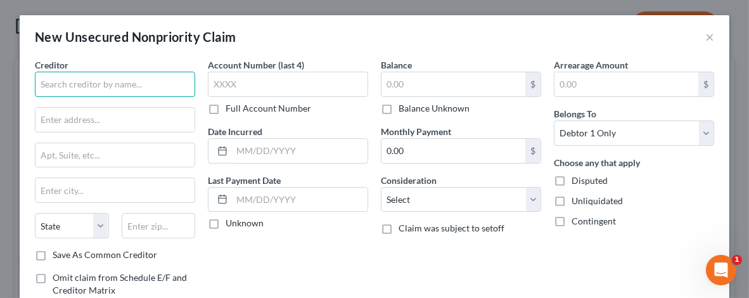
click at [92, 86] on input "text" at bounding box center [115, 84] width 160 height 25
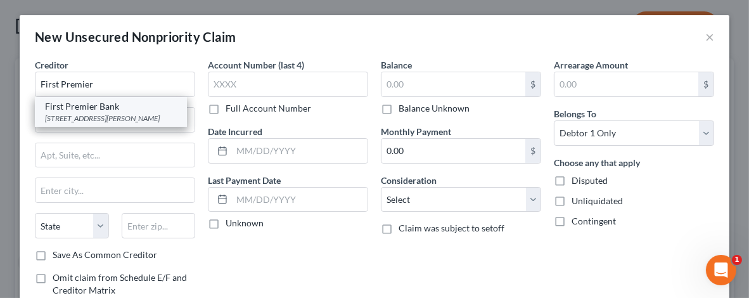
click at [106, 111] on div "First Premier Bank" at bounding box center [111, 106] width 132 height 13
type input "First Premier Bank"
type input "[STREET_ADDRESS][PERSON_NAME]"
type input "[GEOGRAPHIC_DATA]"
select select "43"
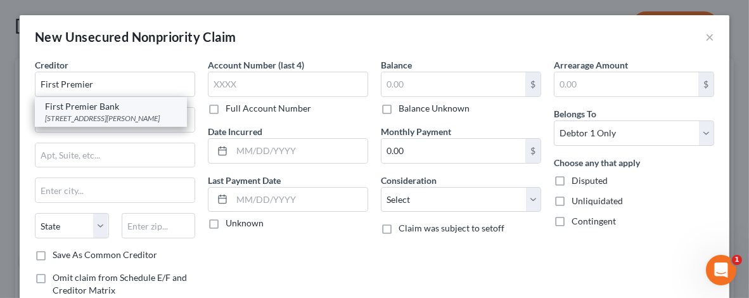
type input "57107"
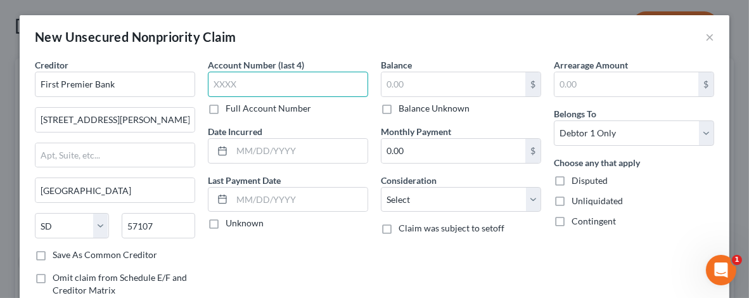
click at [210, 81] on input "text" at bounding box center [288, 84] width 160 height 25
type input "8804"
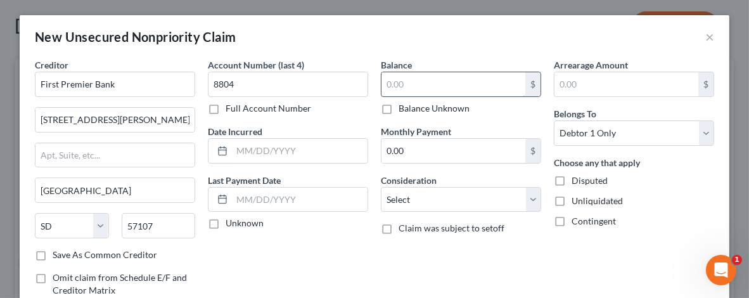
click at [393, 89] on input "text" at bounding box center [453, 84] width 144 height 24
type input "1,298"
click at [571, 181] on label "Disputed" at bounding box center [589, 180] width 36 height 13
click at [576, 181] on input "Disputed" at bounding box center [580, 178] width 8 height 8
checkbox input "true"
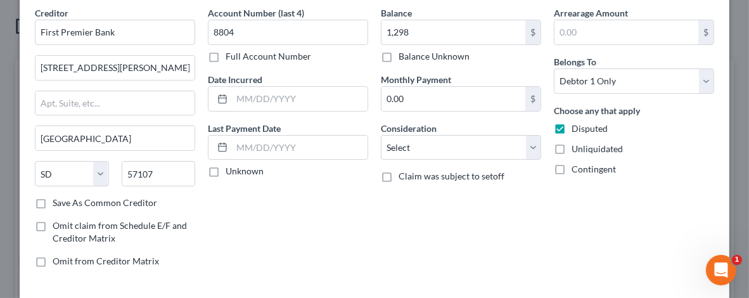
scroll to position [108, 0]
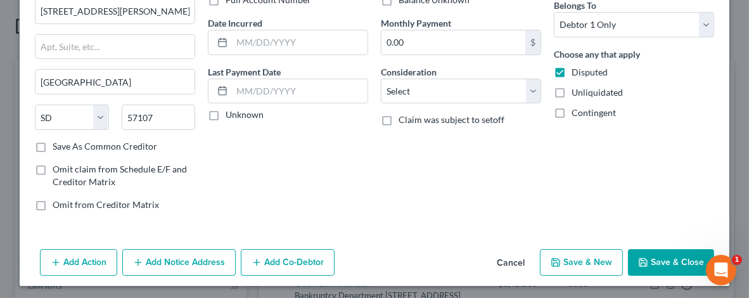
click at [664, 255] on button "Save & Close" at bounding box center [671, 262] width 86 height 27
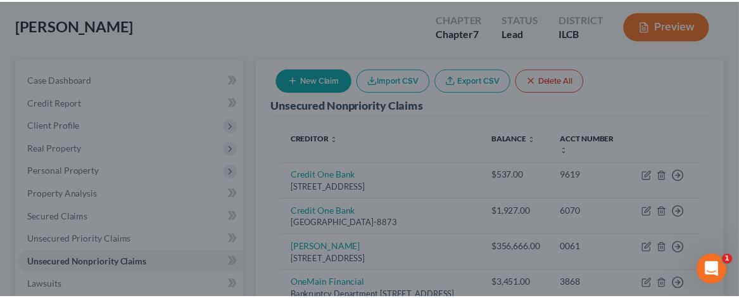
scroll to position [86, 0]
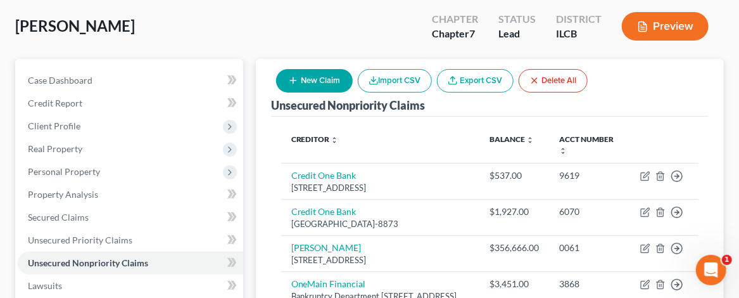
click at [310, 75] on button "New Claim" at bounding box center [314, 80] width 77 height 23
select select "0"
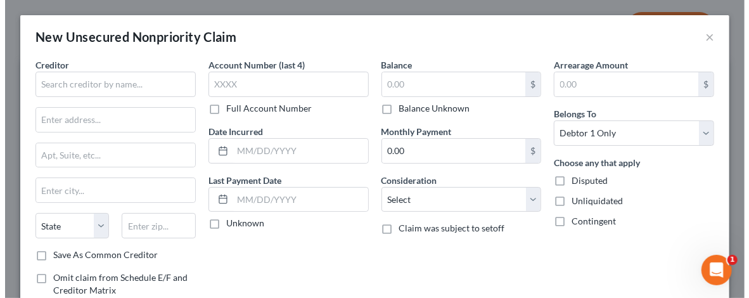
scroll to position [63, 0]
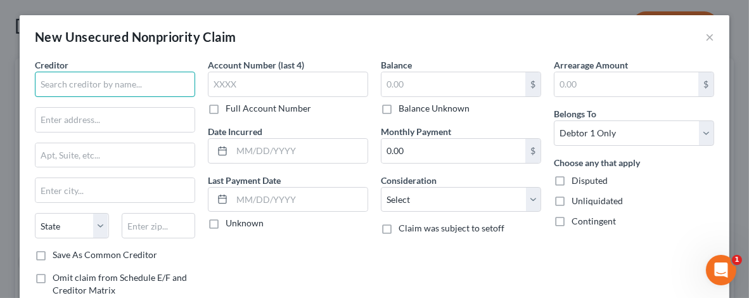
click at [68, 77] on input "text" at bounding box center [115, 84] width 160 height 25
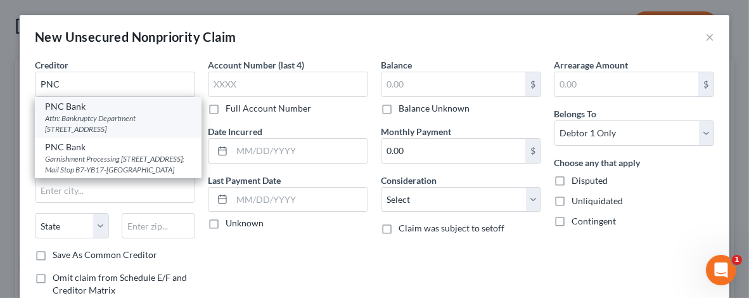
click at [83, 113] on div "Attn: Bankruptcy Department [STREET_ADDRESS]" at bounding box center [118, 124] width 146 height 22
type input "PNC Bank"
type input "Attn: Bankruptcy Department"
type input "PO Box 489909"
type input "Charlotte"
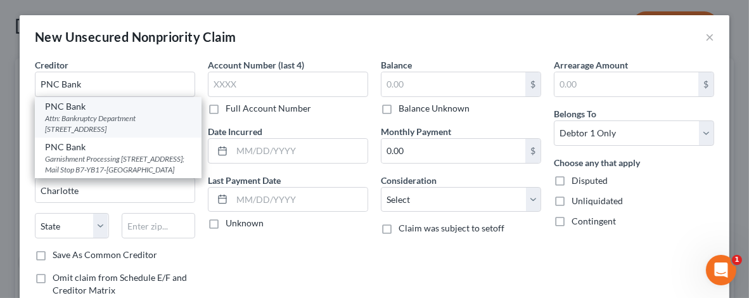
select select "28"
type input "28269"
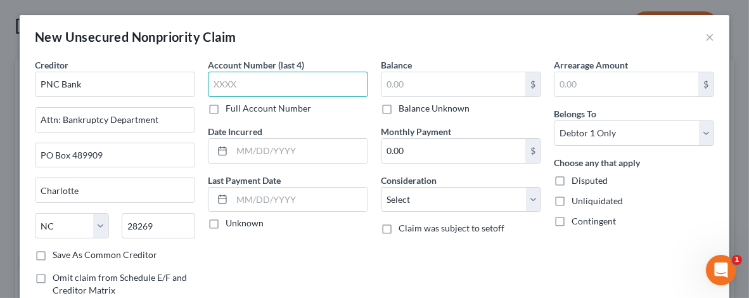
click at [212, 82] on input "text" at bounding box center [288, 84] width 160 height 25
type input "5079"
click at [571, 177] on label "Disputed" at bounding box center [589, 180] width 36 height 13
click at [576, 177] on input "Disputed" at bounding box center [580, 178] width 8 height 8
checkbox input "true"
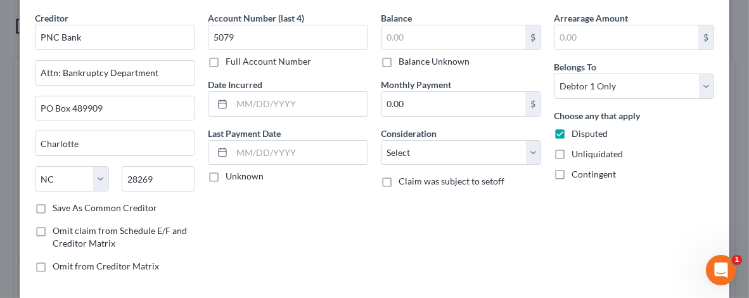
scroll to position [108, 0]
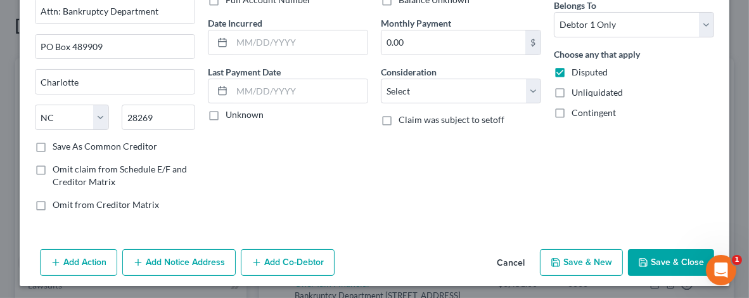
click at [53, 205] on label "Omit from Creditor Matrix" at bounding box center [106, 204] width 106 height 13
click at [58, 205] on input "Omit from Creditor Matrix" at bounding box center [62, 202] width 8 height 8
checkbox input "true"
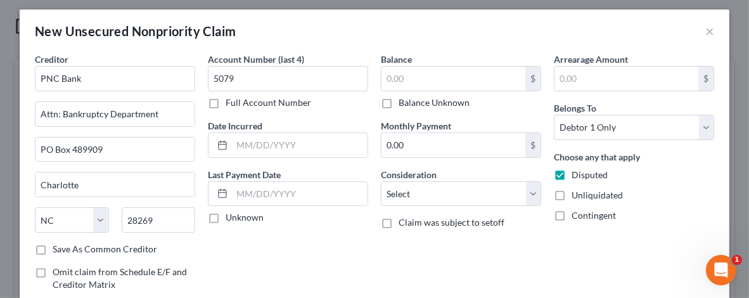
scroll to position [0, 0]
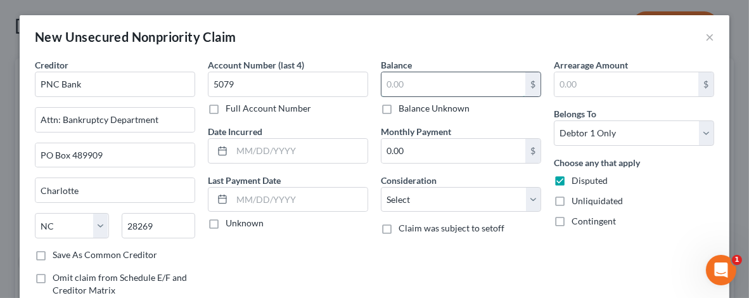
click at [381, 81] on input "text" at bounding box center [453, 84] width 144 height 24
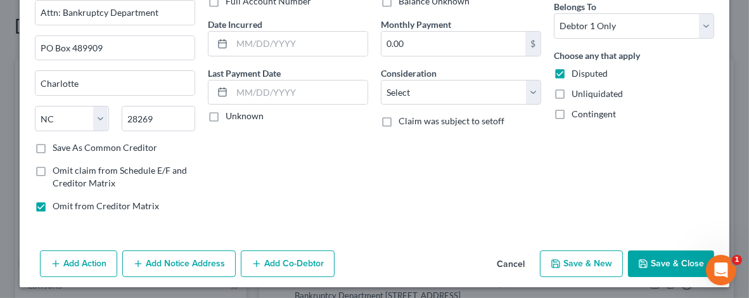
scroll to position [108, 0]
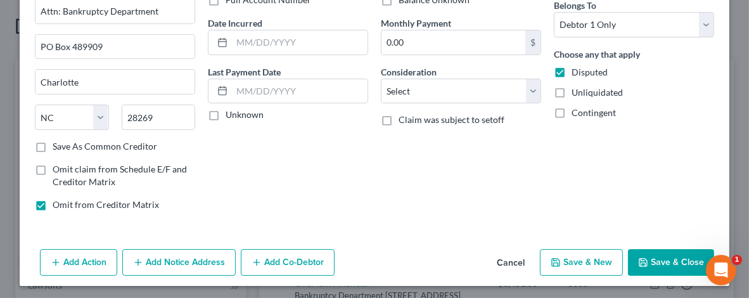
type input "1,031"
click at [651, 250] on button "Save & Close" at bounding box center [671, 262] width 86 height 27
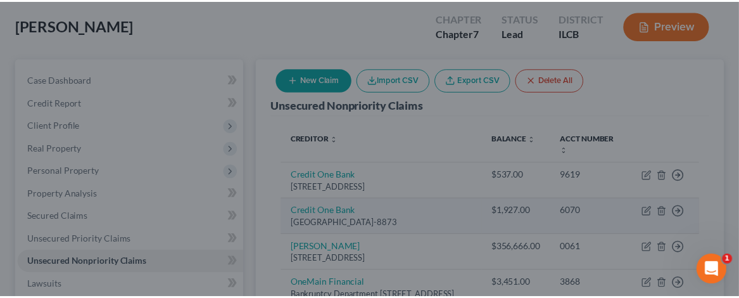
scroll to position [86, 0]
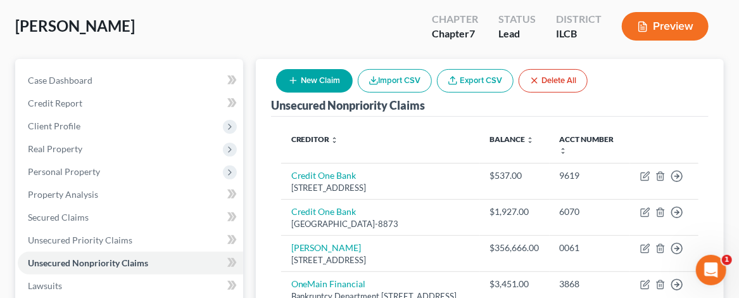
click at [312, 81] on button "New Claim" at bounding box center [314, 80] width 77 height 23
select select "0"
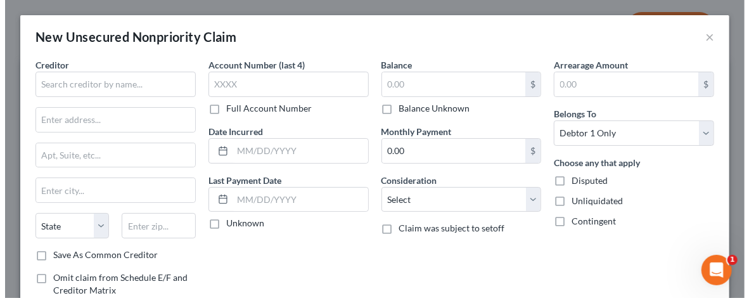
scroll to position [63, 0]
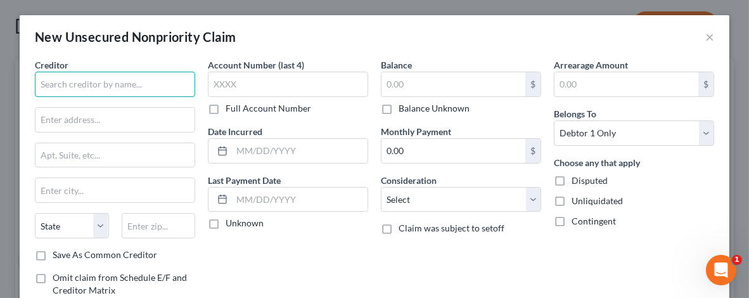
click at [61, 81] on input "text" at bounding box center [115, 84] width 160 height 25
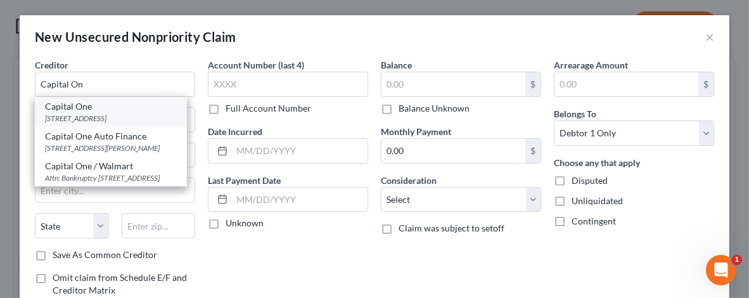
click at [98, 113] on div "[STREET_ADDRESS]" at bounding box center [111, 118] width 132 height 11
type input "Capital One"
type input "PO Box 31293"
type input "[GEOGRAPHIC_DATA]"
select select "46"
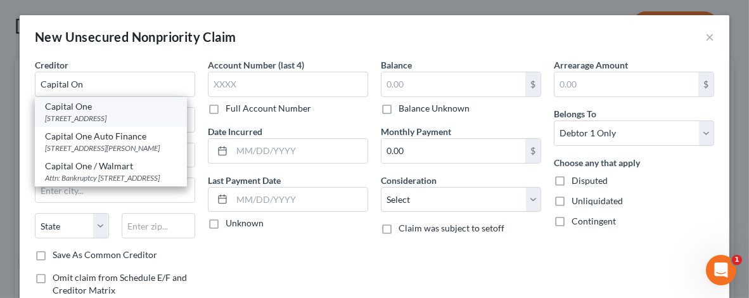
type input "84131"
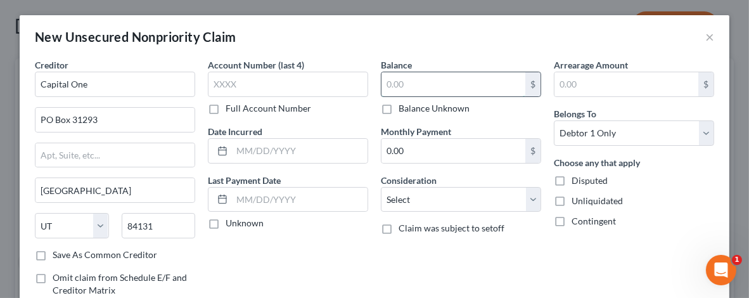
click at [386, 86] on input "text" at bounding box center [453, 84] width 144 height 24
type input "5,921"
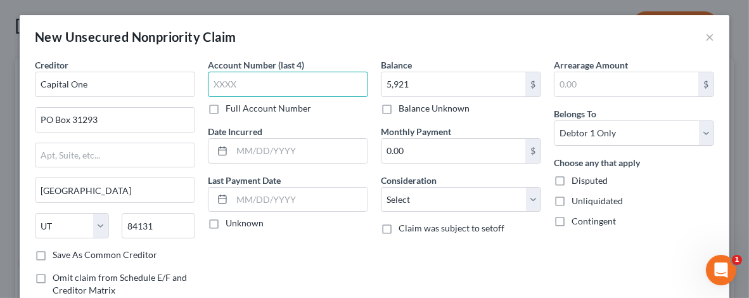
click at [212, 80] on input "text" at bounding box center [288, 84] width 160 height 25
type input "6175"
click at [571, 182] on label "Disputed" at bounding box center [589, 180] width 36 height 13
click at [576, 182] on input "Disputed" at bounding box center [580, 178] width 8 height 8
checkbox input "true"
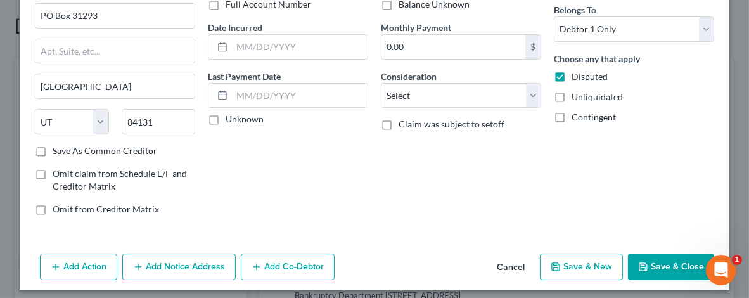
scroll to position [108, 0]
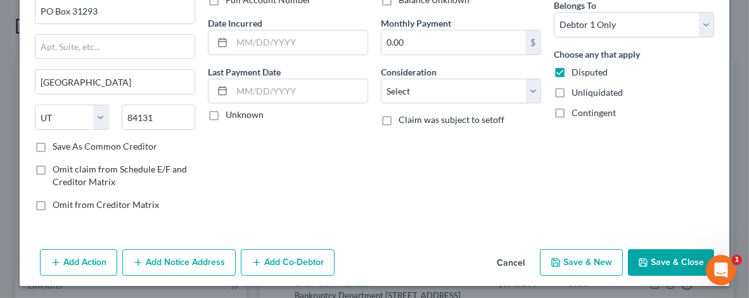
click at [155, 257] on button "Add Notice Address" at bounding box center [178, 262] width 113 height 27
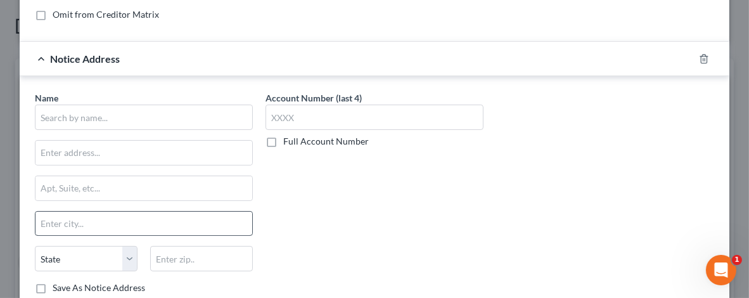
scroll to position [299, 0]
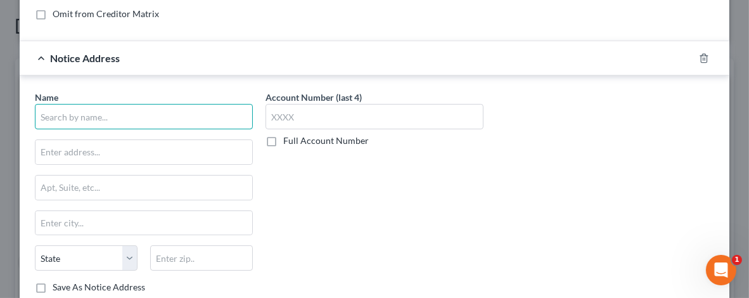
click at [51, 118] on input "text" at bounding box center [144, 116] width 218 height 25
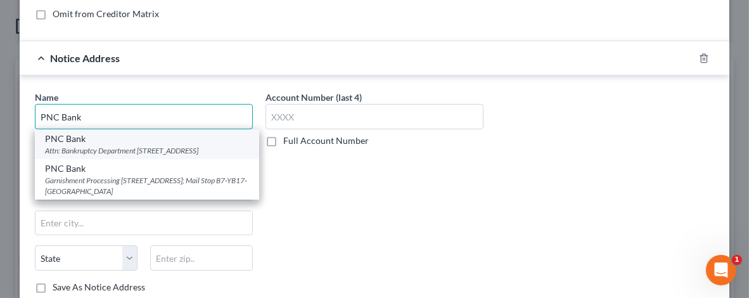
type input "PNC Bank"
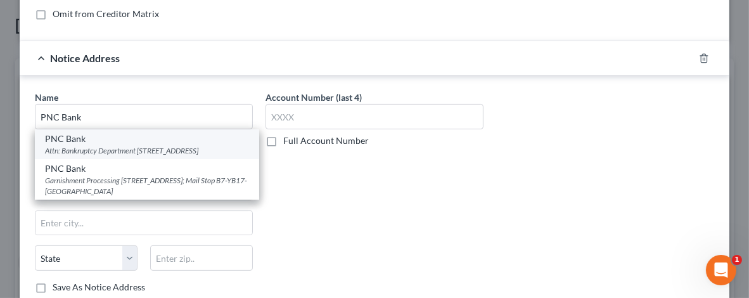
click at [86, 146] on div "Attn: Bankruptcy Department [STREET_ADDRESS]" at bounding box center [147, 150] width 204 height 11
type input "Attn: Bankruptcy Department"
type input "PO Box 489909"
type input "Charlotte"
select select "28"
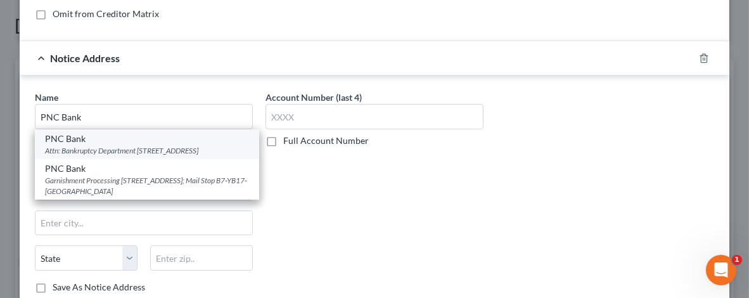
type input "28269"
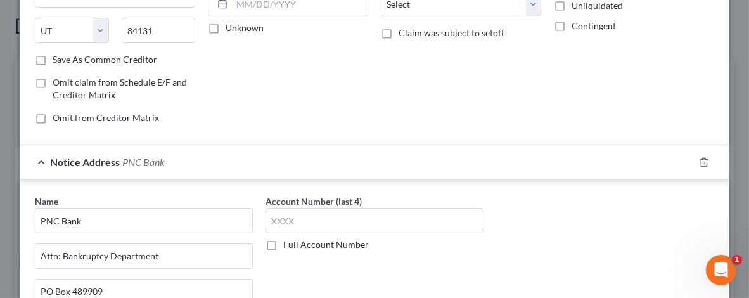
scroll to position [317, 0]
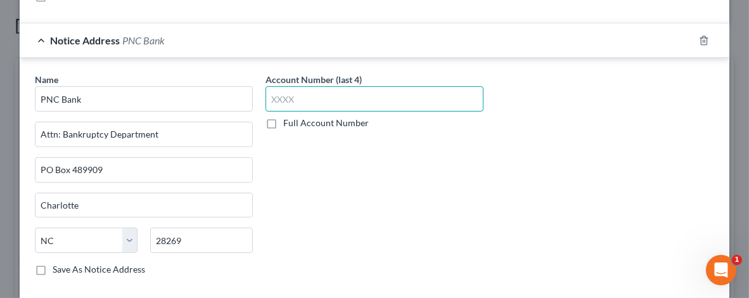
click at [272, 94] on input "text" at bounding box center [374, 98] width 218 height 25
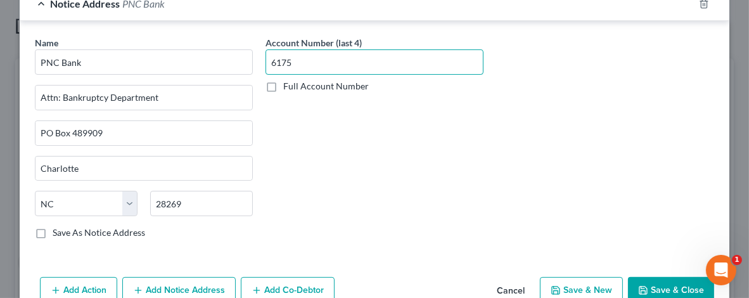
scroll to position [379, 0]
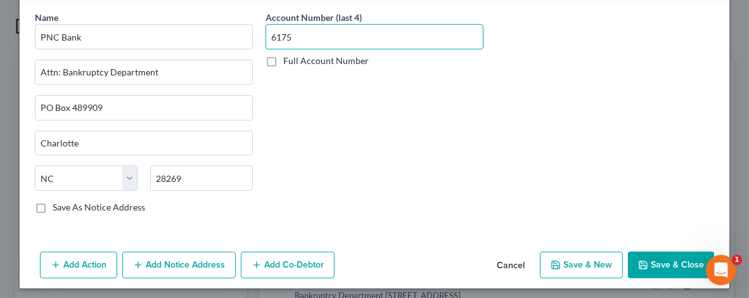
type input "6175"
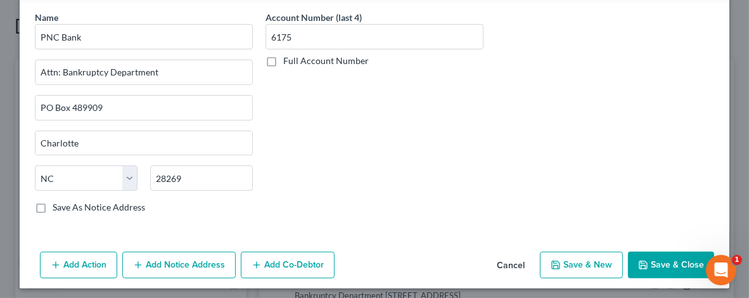
click at [666, 255] on button "Save & Close" at bounding box center [671, 264] width 86 height 27
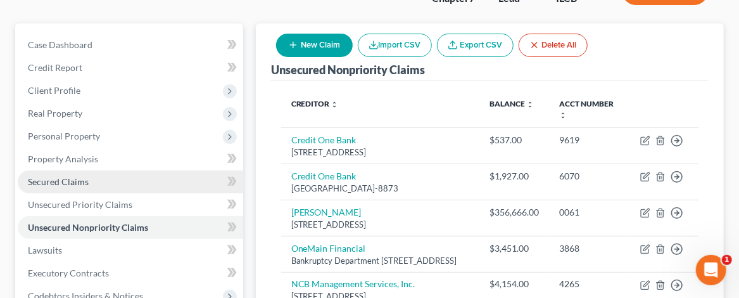
scroll to position [149, 0]
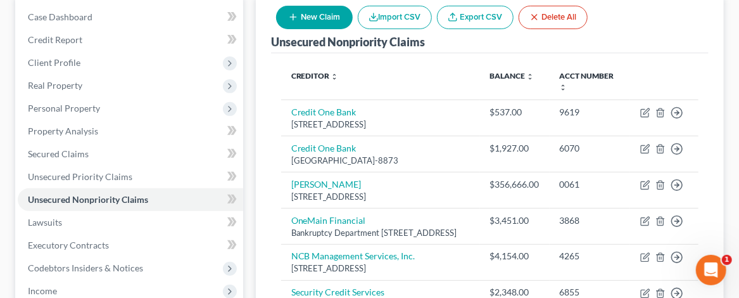
click at [312, 15] on button "New Claim" at bounding box center [314, 17] width 77 height 23
select select "0"
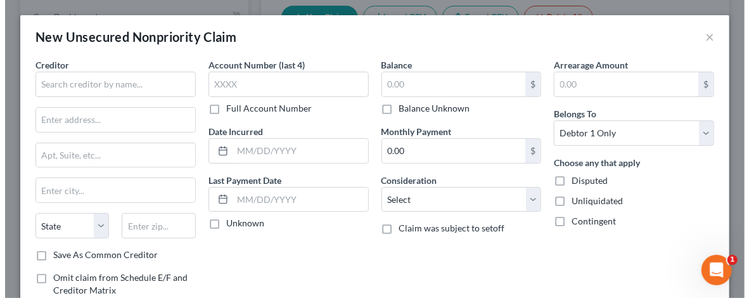
scroll to position [127, 0]
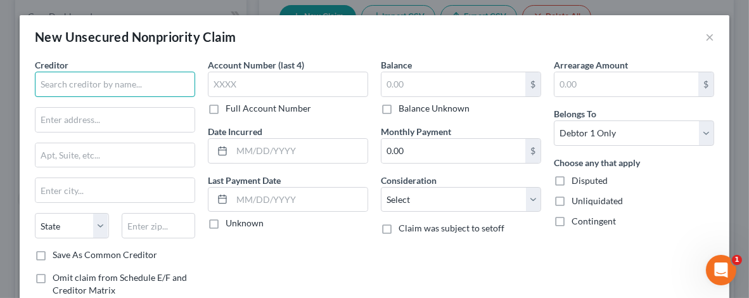
click at [51, 82] on input "text" at bounding box center [115, 84] width 160 height 25
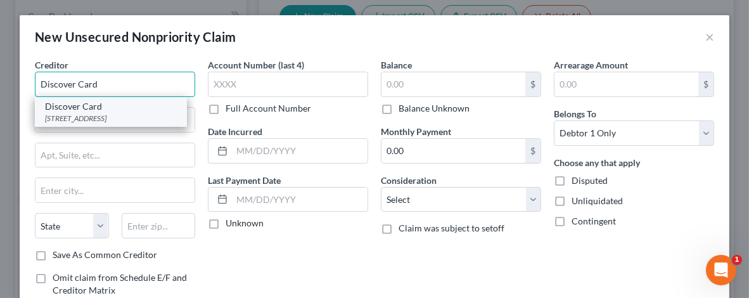
type input "Discover Card"
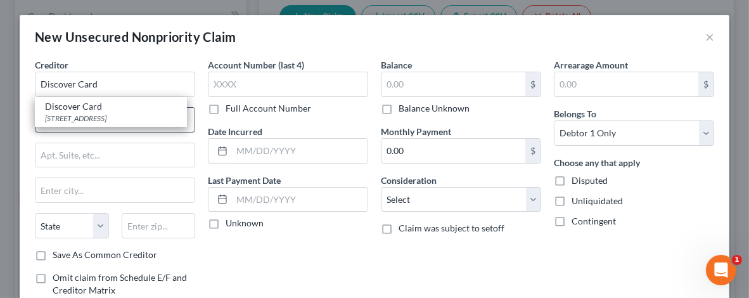
click at [79, 116] on div "[STREET_ADDRESS]" at bounding box center [111, 118] width 132 height 11
type input "PO Box 30939"
type input "[GEOGRAPHIC_DATA]"
select select "46"
type input "84130-0939"
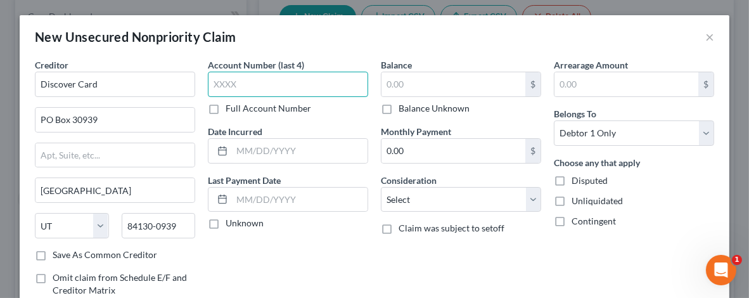
click at [208, 84] on input "text" at bounding box center [288, 84] width 160 height 25
type input "5815"
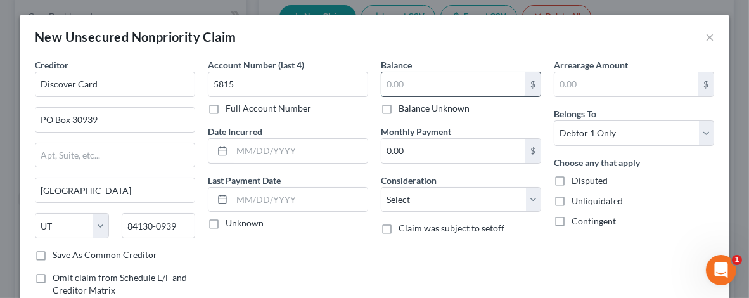
click at [385, 84] on input "text" at bounding box center [453, 84] width 144 height 24
type input "2,044"
click at [571, 181] on label "Disputed" at bounding box center [589, 180] width 36 height 13
click at [576, 181] on input "Disputed" at bounding box center [580, 178] width 8 height 8
checkbox input "true"
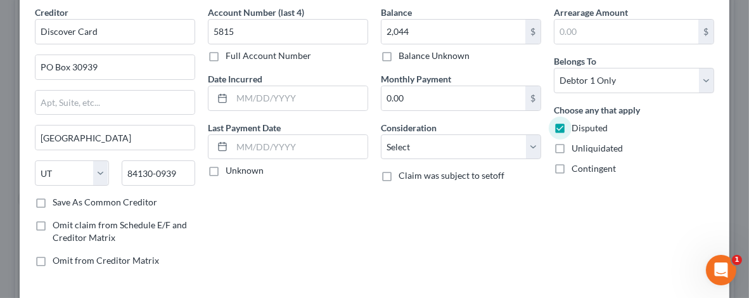
scroll to position [108, 0]
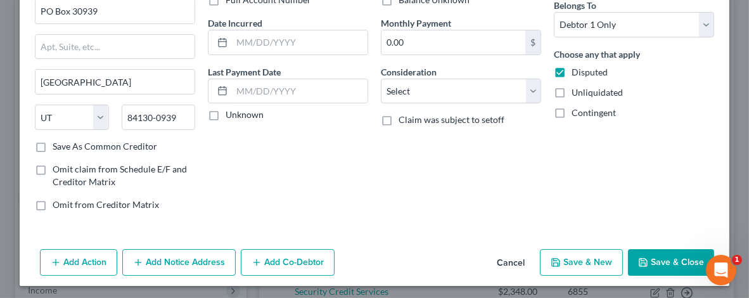
click at [664, 259] on button "Save & Close" at bounding box center [671, 262] width 86 height 27
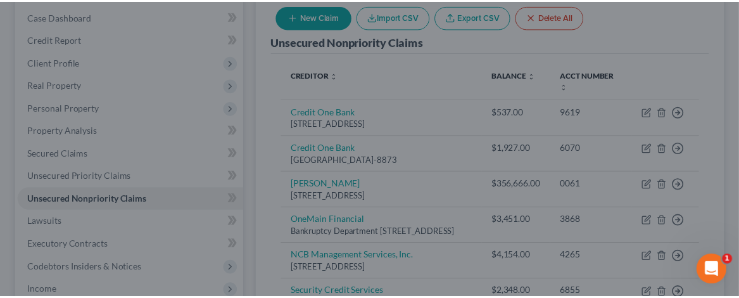
scroll to position [149, 0]
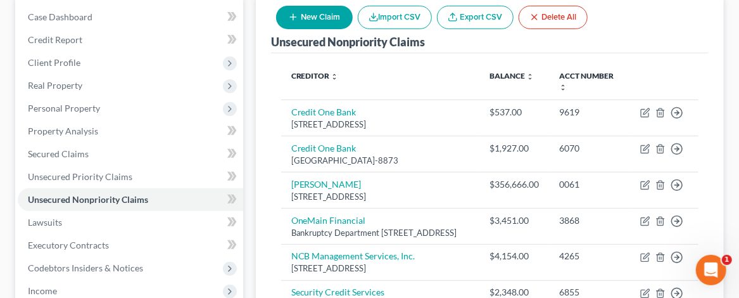
click at [305, 13] on button "New Claim" at bounding box center [314, 17] width 77 height 23
select select "0"
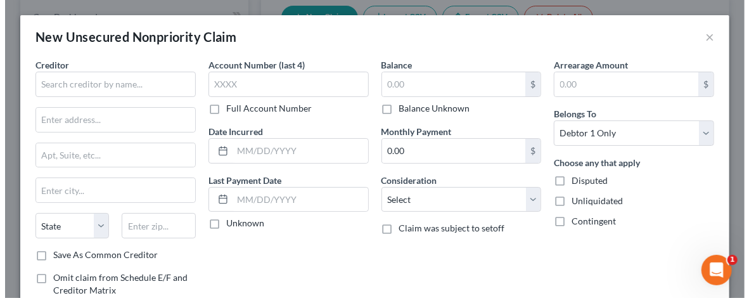
scroll to position [127, 0]
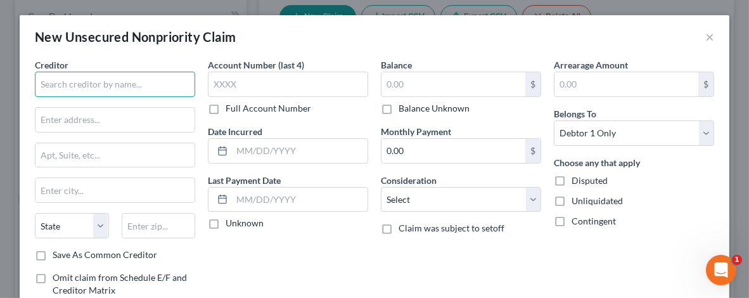
click at [58, 79] on input "text" at bounding box center [115, 84] width 160 height 25
type input "Credit Card FB&T"
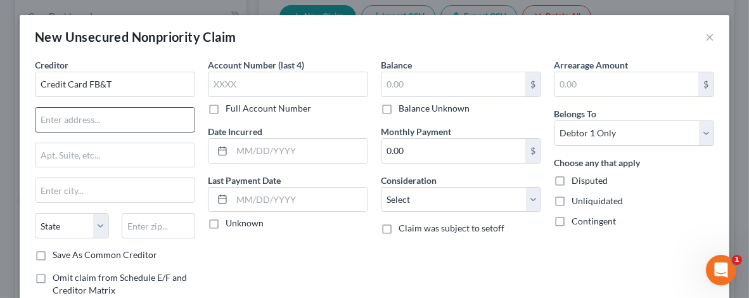
click at [63, 120] on input "text" at bounding box center [114, 120] width 159 height 24
click at [36, 116] on input "84064" at bounding box center [114, 120] width 159 height 24
type input "PO Box 84064"
click at [133, 225] on input "text" at bounding box center [159, 225] width 74 height 25
type input "31908"
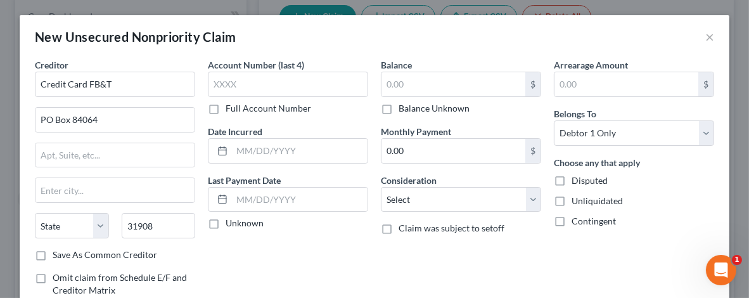
type input "Columbus"
select select "10"
click at [247, 73] on input "text" at bounding box center [288, 84] width 160 height 25
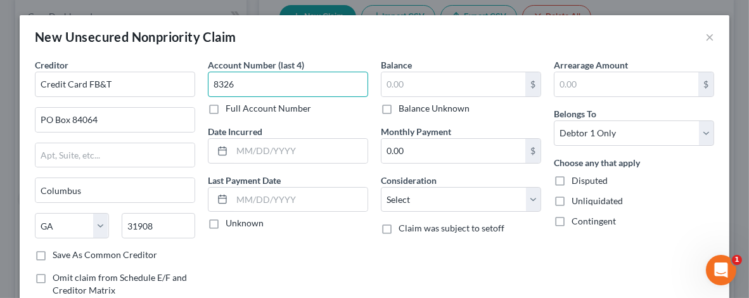
type input "8326"
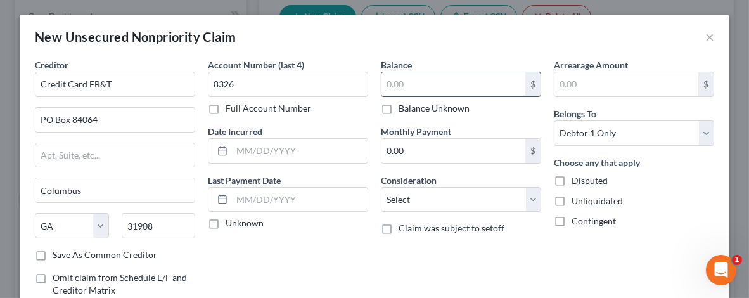
click at [401, 88] on input "text" at bounding box center [453, 84] width 144 height 24
type input "5,449"
click at [571, 182] on label "Disputed" at bounding box center [589, 180] width 36 height 13
click at [576, 182] on input "Disputed" at bounding box center [580, 178] width 8 height 8
checkbox input "true"
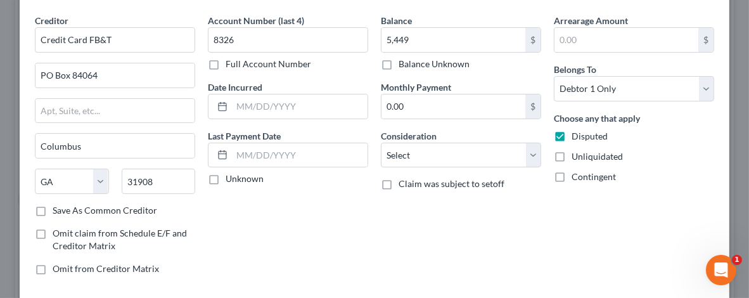
scroll to position [63, 0]
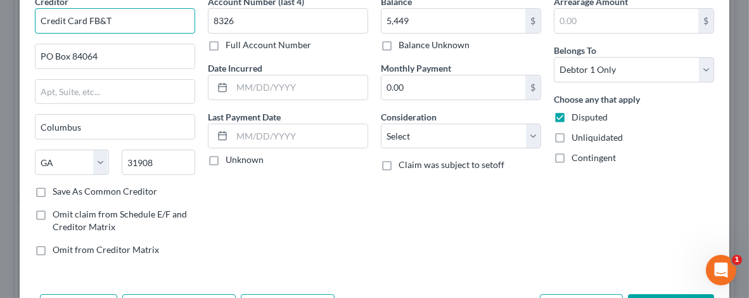
drag, startPoint x: 83, startPoint y: 22, endPoint x: 38, endPoint y: 20, distance: 45.0
click at [38, 20] on input "Credit Card FB&T" at bounding box center [115, 20] width 160 height 25
click at [58, 18] on input "FB&T" at bounding box center [115, 20] width 160 height 25
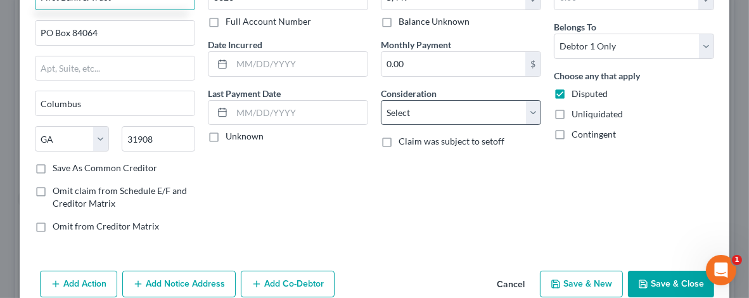
scroll to position [108, 0]
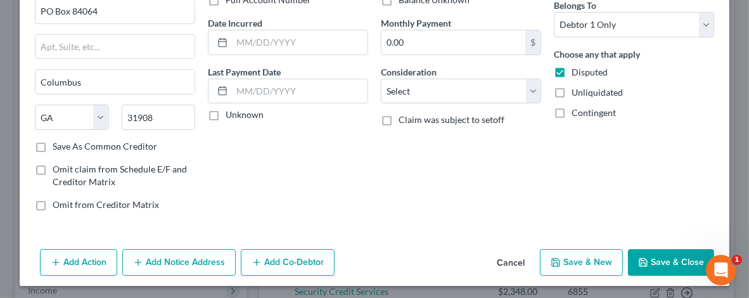
type input "First Bank & Trust"
click at [663, 257] on button "Save & Close" at bounding box center [671, 262] width 86 height 27
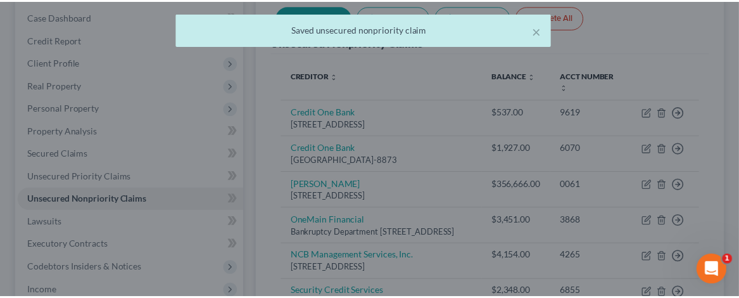
scroll to position [149, 0]
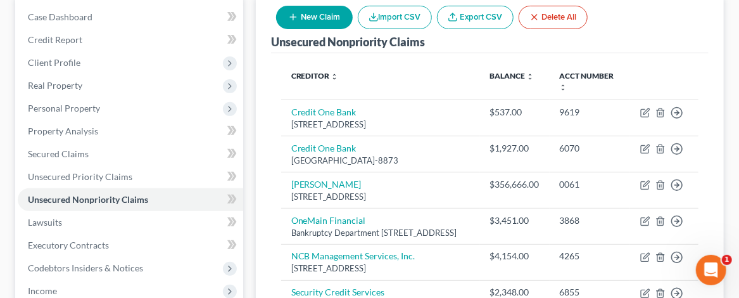
click at [296, 15] on icon "button" at bounding box center [293, 17] width 10 height 10
select select "0"
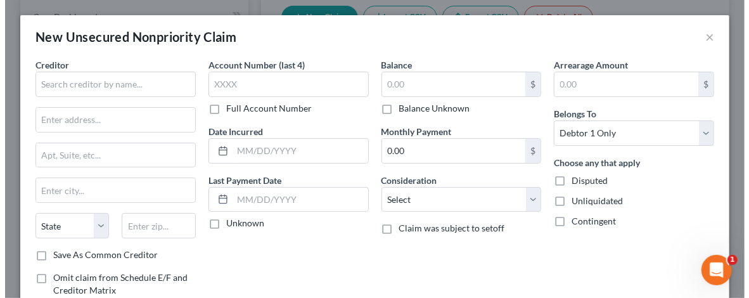
scroll to position [127, 0]
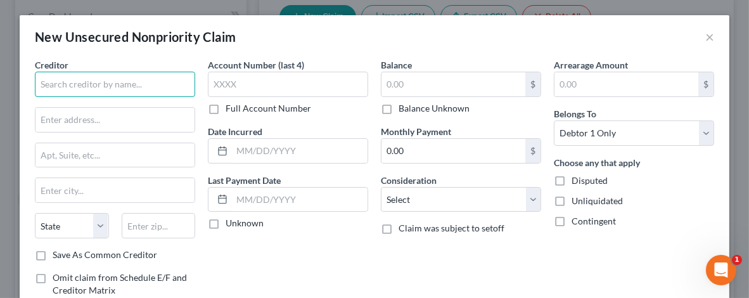
click at [67, 86] on input "text" at bounding box center [115, 84] width 160 height 25
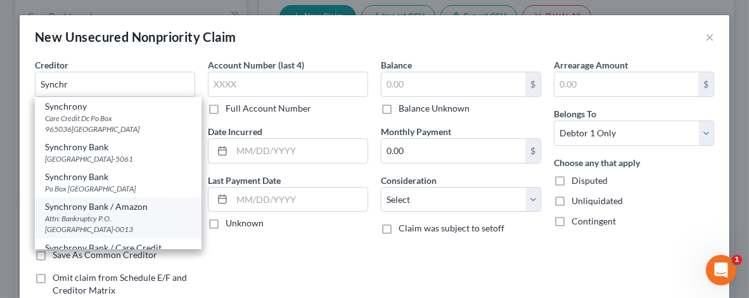
click at [79, 219] on div "Attn: Bankruptcy P.O. [GEOGRAPHIC_DATA]-0013" at bounding box center [118, 224] width 146 height 22
type input "Synchrony Bank / Amazon"
type input "Attn: Bankruptcy"
type input "P.O. Box 960013"
type input "Orlando"
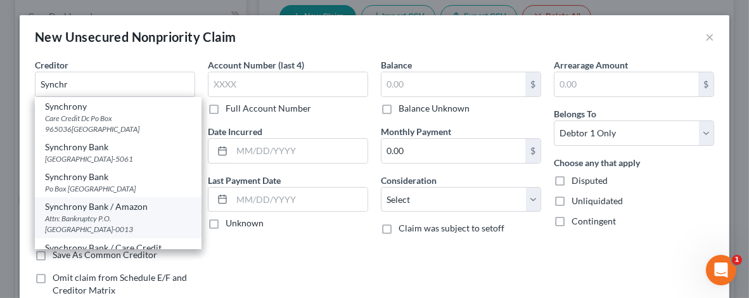
select select "9"
type input "32896-0013"
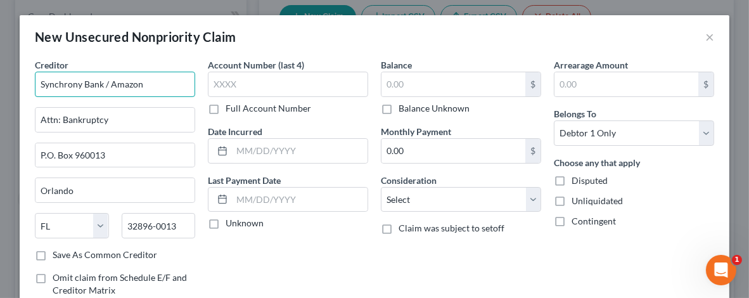
click at [137, 84] on input "Synchrony Bank / Amazon" at bounding box center [115, 84] width 160 height 25
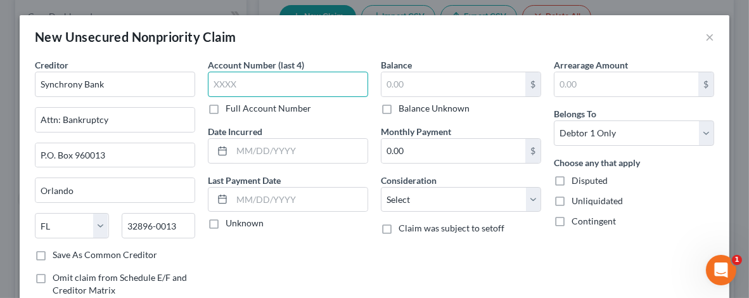
click at [230, 84] on input "text" at bounding box center [288, 84] width 160 height 25
type input "Synchrony Bank"
type input "5131"
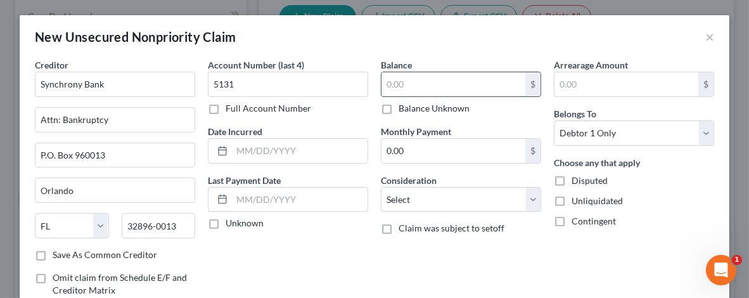
click at [382, 80] on input "text" at bounding box center [453, 84] width 144 height 24
type input "1,534"
click at [571, 180] on label "Disputed" at bounding box center [589, 180] width 36 height 13
click at [576, 180] on input "Disputed" at bounding box center [580, 178] width 8 height 8
checkbox input "true"
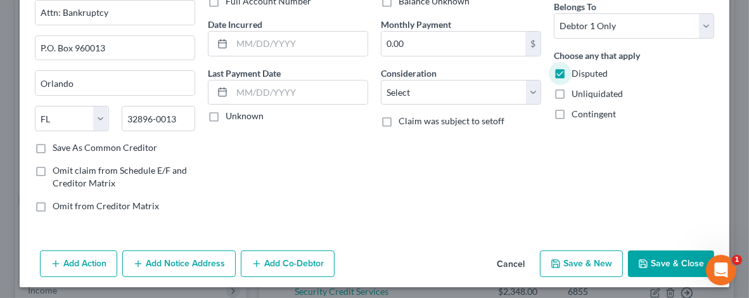
scroll to position [108, 0]
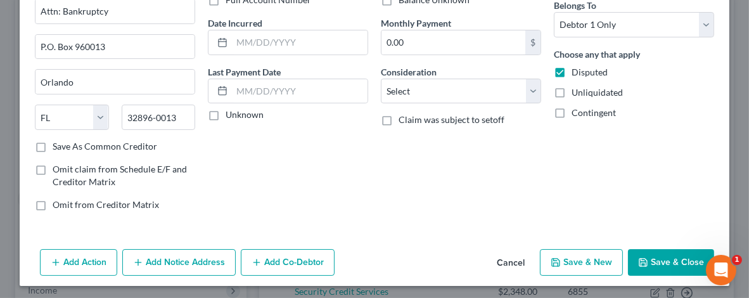
click at [169, 257] on button "Add Notice Address" at bounding box center [178, 262] width 113 height 27
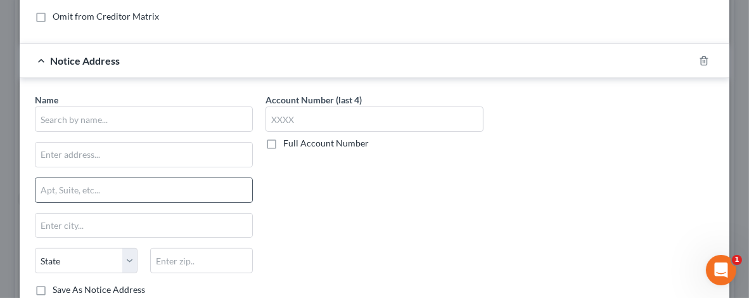
scroll to position [299, 0]
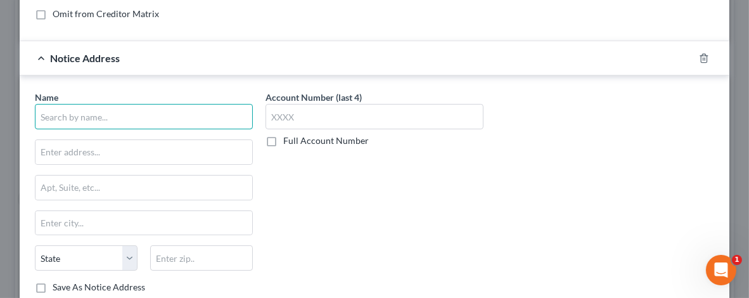
click at [58, 117] on input "text" at bounding box center [144, 116] width 218 height 25
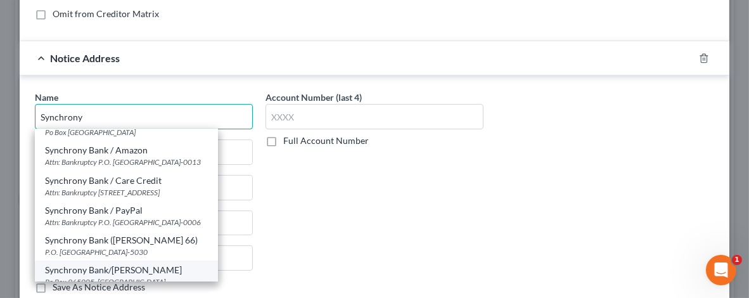
scroll to position [53, 0]
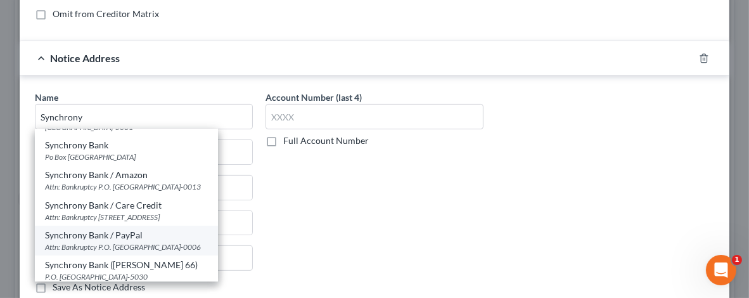
click at [105, 241] on div "Attn: Bankruptcy P.O. [GEOGRAPHIC_DATA]-0006" at bounding box center [126, 246] width 163 height 11
type input "Synchrony Bank / PayPal"
type input "Attn: Bankruptcy"
type input "P.O. Box 960006"
type input "Orlando"
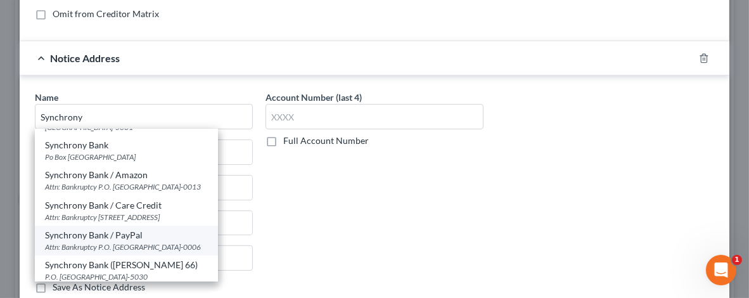
select select "9"
type input "32896-0006"
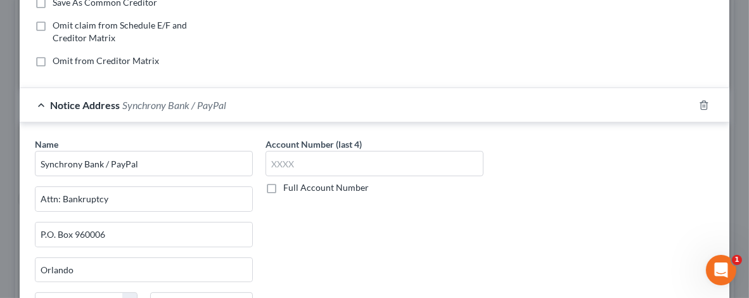
scroll to position [317, 0]
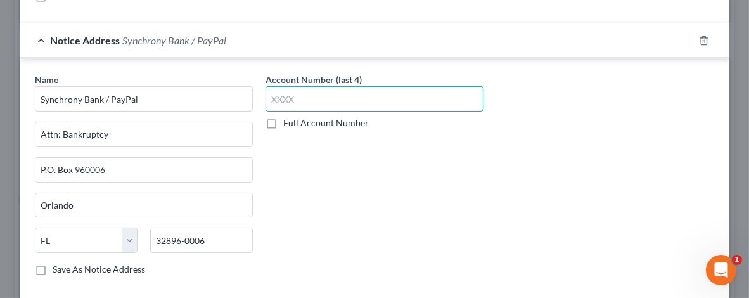
click at [265, 94] on input "text" at bounding box center [374, 98] width 218 height 25
type input "5131"
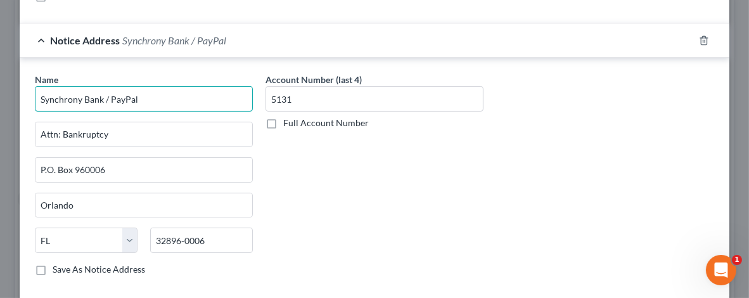
click at [132, 93] on input "Synchrony Bank / PayPal" at bounding box center [144, 98] width 218 height 25
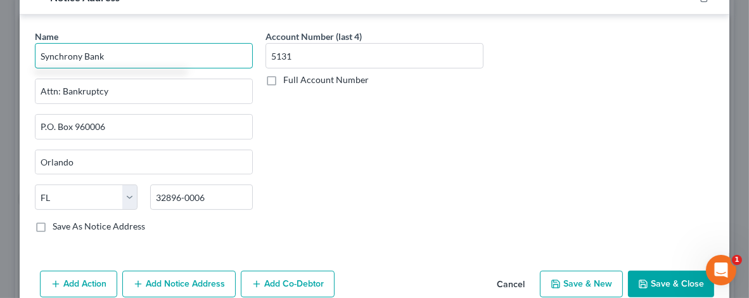
scroll to position [379, 0]
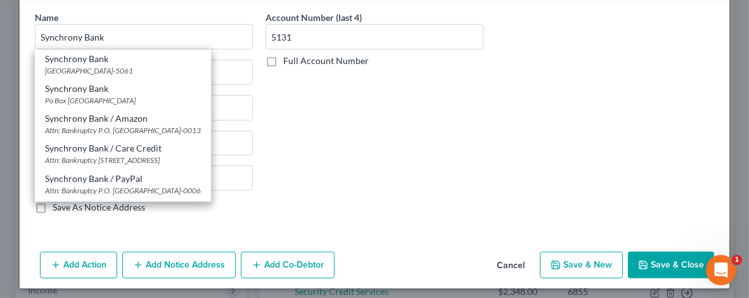
click at [167, 260] on button "Add Notice Address" at bounding box center [178, 264] width 113 height 27
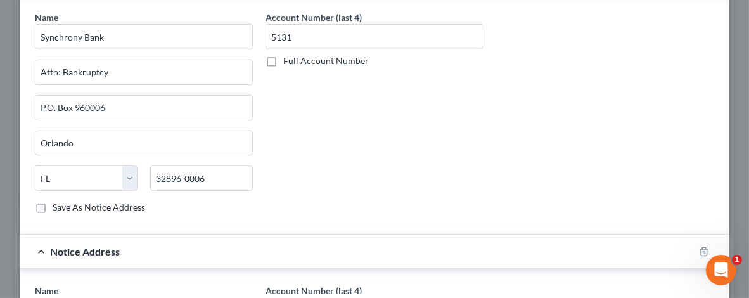
type input "Synchrony Bank"
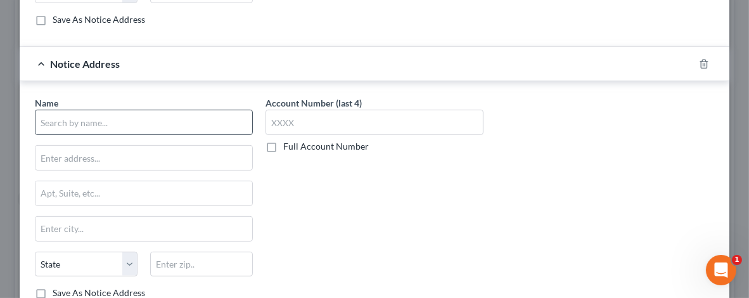
scroll to position [569, 0]
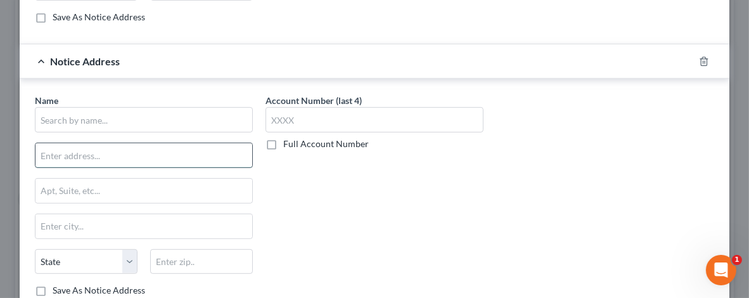
click at [44, 150] on input "text" at bounding box center [143, 155] width 217 height 24
click at [37, 147] on input "71727" at bounding box center [143, 155] width 217 height 24
type input "PO Box 71727"
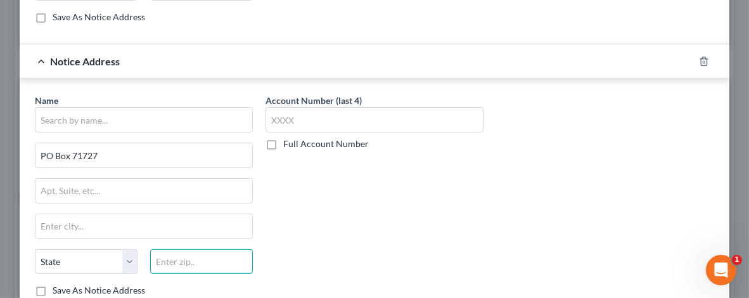
click at [165, 262] on input "text" at bounding box center [201, 261] width 103 height 25
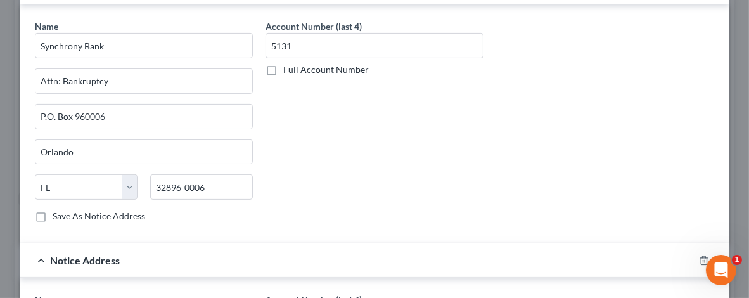
scroll to position [379, 0]
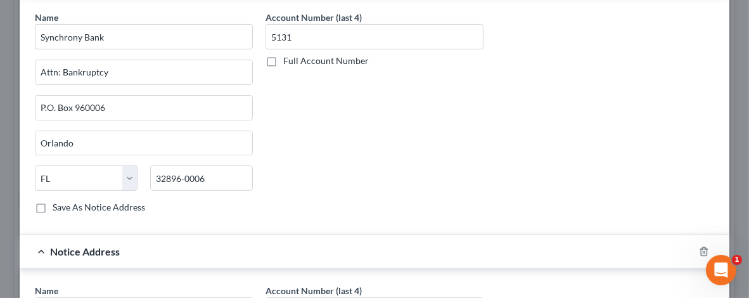
type input "19176"
click at [307, 196] on div "Account Number (last 4) 5131 Full Account Number" at bounding box center [374, 117] width 231 height 213
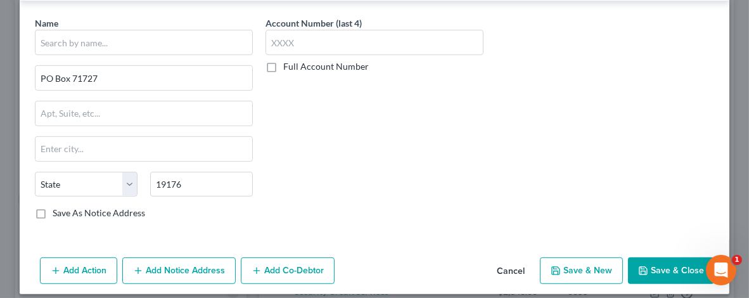
scroll to position [649, 0]
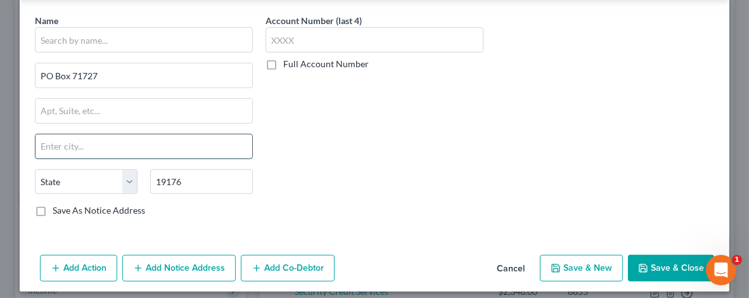
click at [53, 141] on input "text" at bounding box center [143, 146] width 217 height 24
type input "[GEOGRAPHIC_DATA]"
click at [117, 175] on select "State [US_STATE] AK AR AZ CA CO CT DE DC [GEOGRAPHIC_DATA] [GEOGRAPHIC_DATA] GU…" at bounding box center [86, 181] width 103 height 25
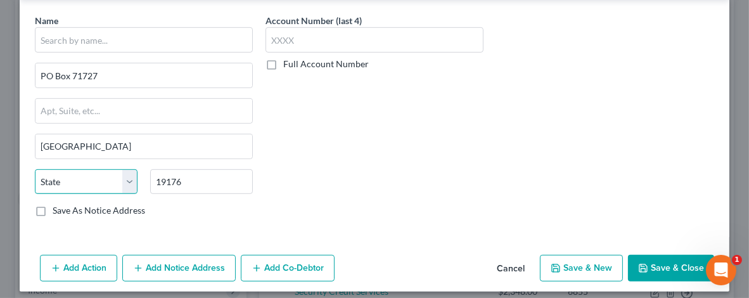
select select "39"
click at [35, 169] on select "State [US_STATE] AK AR AZ CA CO CT DE DC [GEOGRAPHIC_DATA] [GEOGRAPHIC_DATA] GU…" at bounding box center [86, 181] width 103 height 25
click at [53, 204] on label "Save As Notice Address" at bounding box center [99, 210] width 92 height 13
click at [58, 204] on input "Save As Notice Address" at bounding box center [62, 208] width 8 height 8
checkbox input "true"
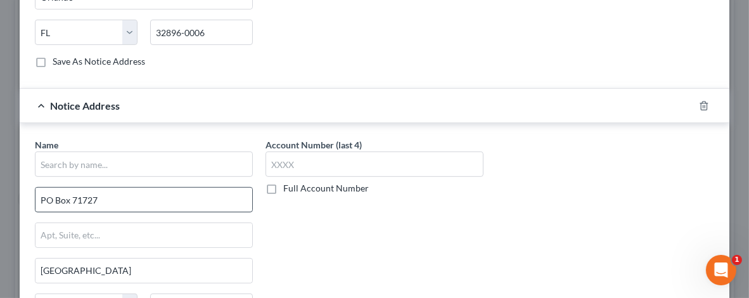
scroll to position [522, 0]
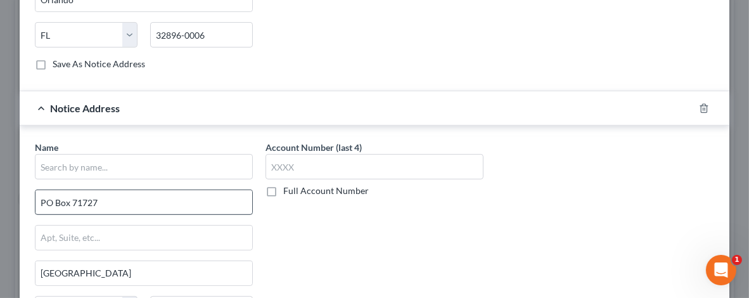
click at [71, 182] on div "Name * PO Box 71727 [GEOGRAPHIC_DATA] [US_STATE] AK AR AZ CA CO CT DE DC [GEOGR…" at bounding box center [144, 242] width 218 height 203
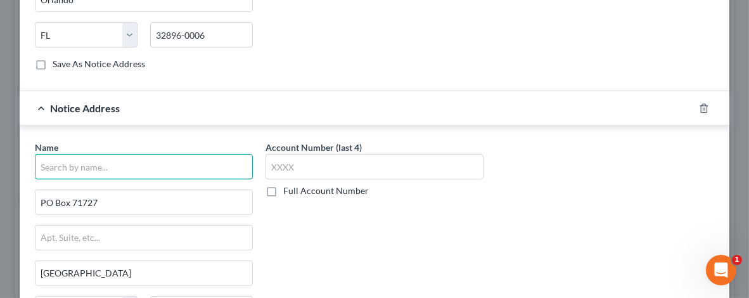
click at [70, 162] on input "text" at bounding box center [144, 166] width 218 height 25
click at [67, 160] on input "Synchorny Bank" at bounding box center [144, 166] width 218 height 25
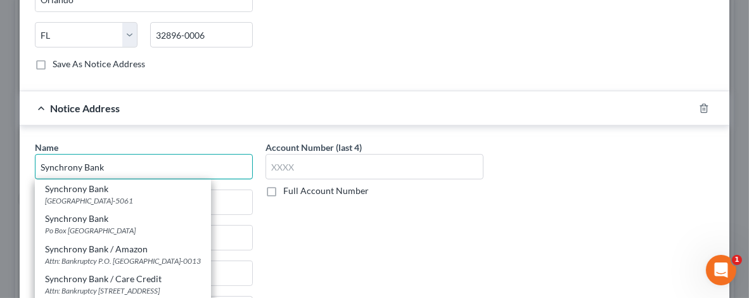
type input "Synchrony Bank"
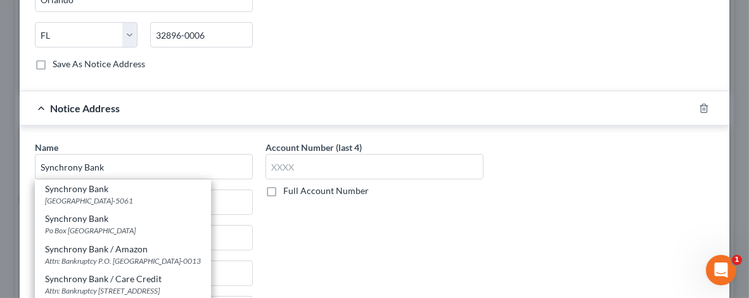
click at [344, 257] on div "Account Number (last 4) Full Account Number" at bounding box center [374, 247] width 231 height 213
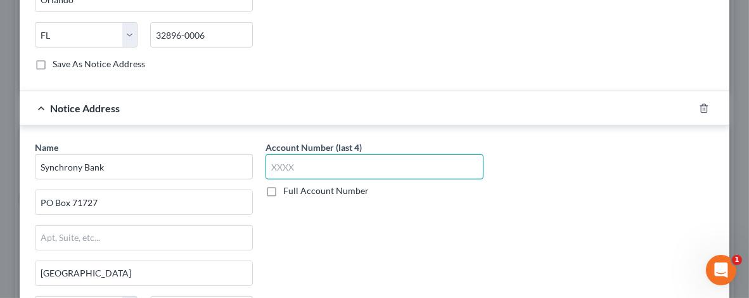
click at [269, 159] on input "text" at bounding box center [374, 166] width 218 height 25
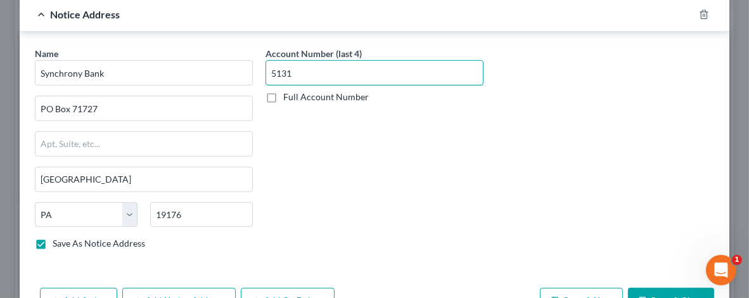
scroll to position [649, 0]
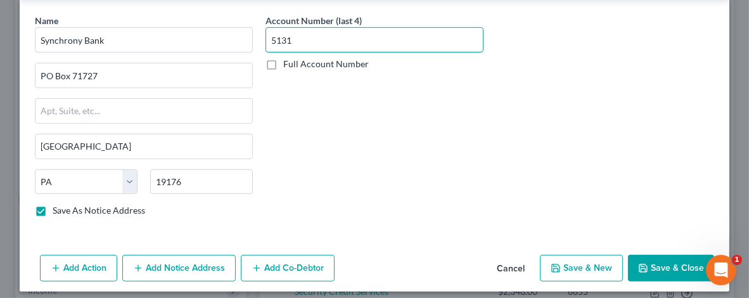
type input "5131"
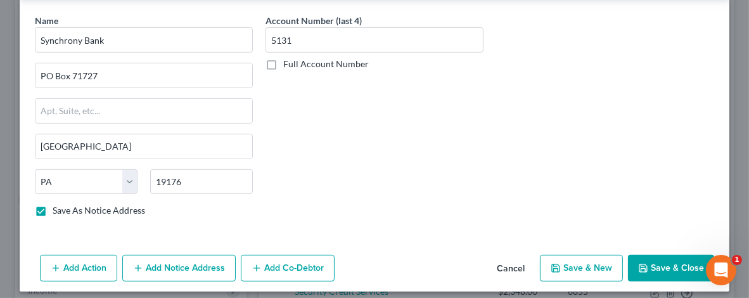
click at [656, 256] on button "Save & Close" at bounding box center [671, 268] width 86 height 27
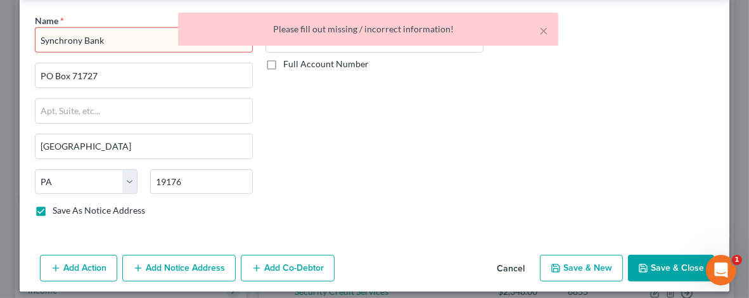
click at [457, 188] on div "Account Number (last 4) 5131 Full Account Number" at bounding box center [374, 120] width 231 height 213
click at [106, 32] on div "× Please fill out missing / incorrect information!" at bounding box center [368, 32] width 749 height 39
click at [318, 64] on div "Account Number (last 4) 5131 Full Account Number" at bounding box center [374, 120] width 231 height 213
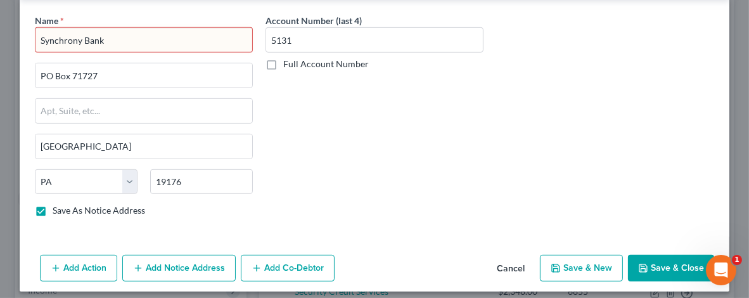
click at [122, 35] on input "Synchrony Bank" at bounding box center [144, 39] width 218 height 25
click at [102, 33] on input "Synchrony Bank" at bounding box center [144, 39] width 218 height 25
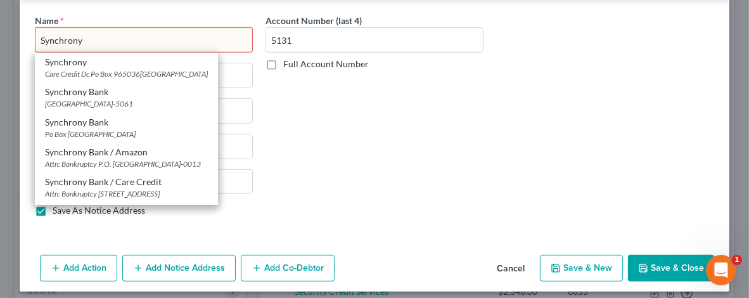
type input "Synchrony"
click at [618, 201] on div "Name * Synchrony Synchrony Care Credit Dc Po Box 965036, Orlando, FL 32896 Sync…" at bounding box center [375, 120] width 692 height 213
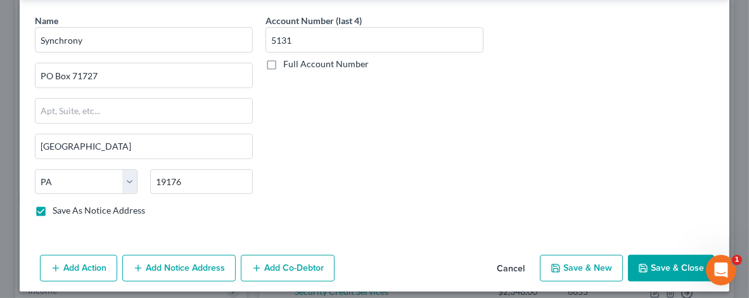
click at [656, 258] on button "Save & Close" at bounding box center [671, 268] width 86 height 27
checkbox input "false"
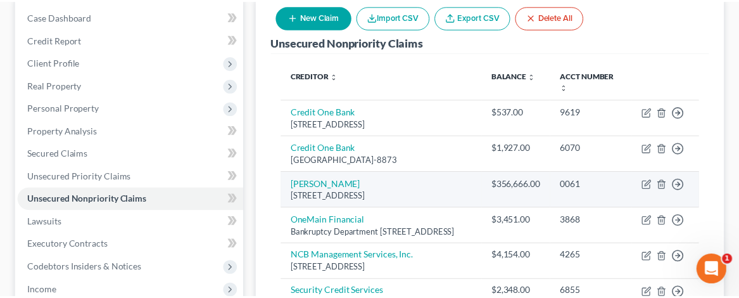
scroll to position [149, 0]
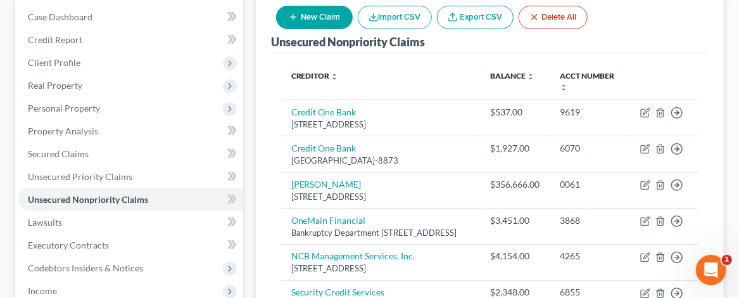
click at [317, 20] on button "New Claim" at bounding box center [314, 17] width 77 height 23
select select "0"
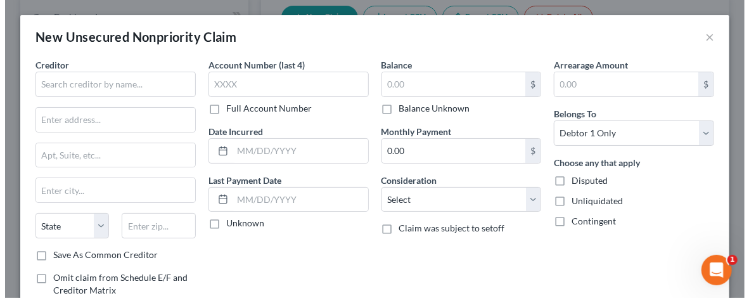
scroll to position [127, 0]
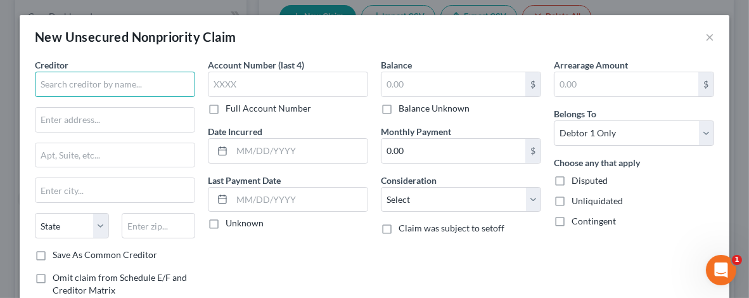
click at [58, 80] on input "text" at bounding box center [115, 84] width 160 height 25
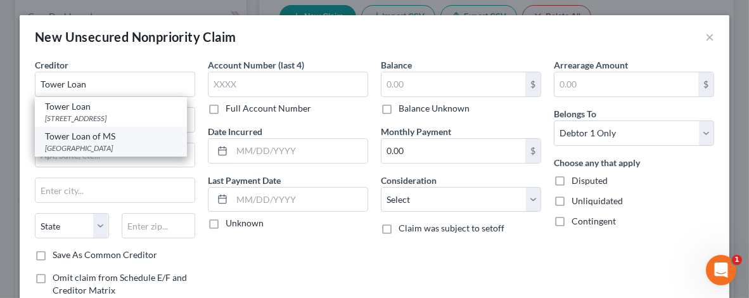
click at [83, 153] on div "[GEOGRAPHIC_DATA]" at bounding box center [111, 148] width 132 height 11
type input "Tower Loan of MS"
type input "Po Box 320001"
type input "[PERSON_NAME]"
select select "25"
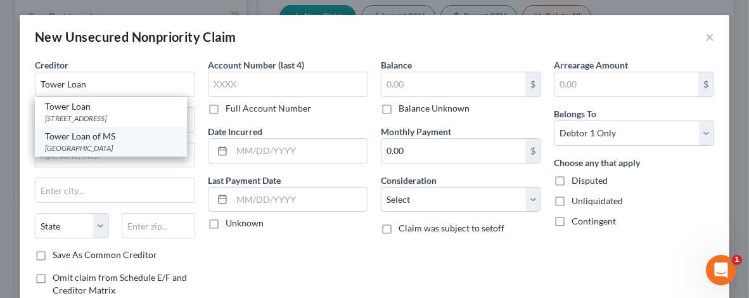
type input "39232"
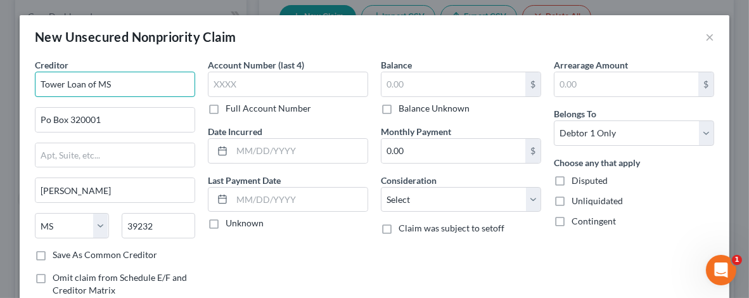
click at [111, 83] on input "Tower Loan of MS" at bounding box center [115, 84] width 160 height 25
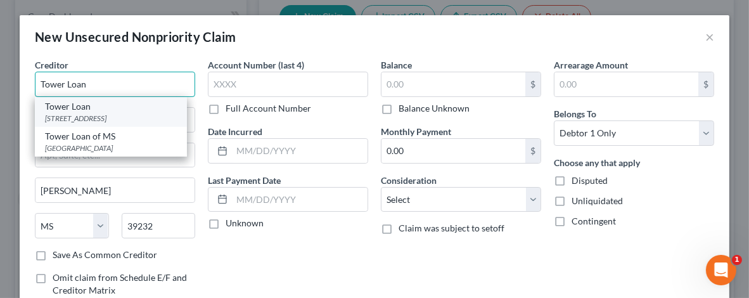
type input "Tower Loan"
click at [105, 113] on div "[STREET_ADDRESS]" at bounding box center [111, 118] width 132 height 11
type input "[STREET_ADDRESS]"
type input "[GEOGRAPHIC_DATA]"
select select "14"
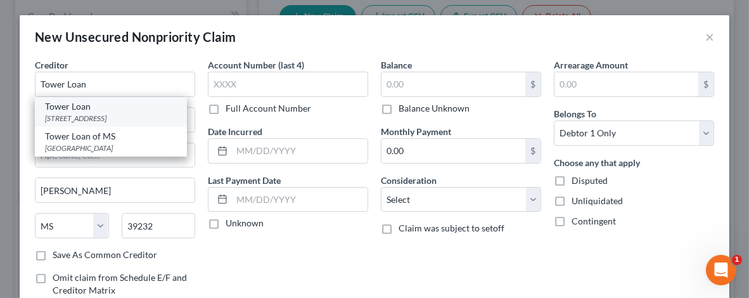
type input "62208"
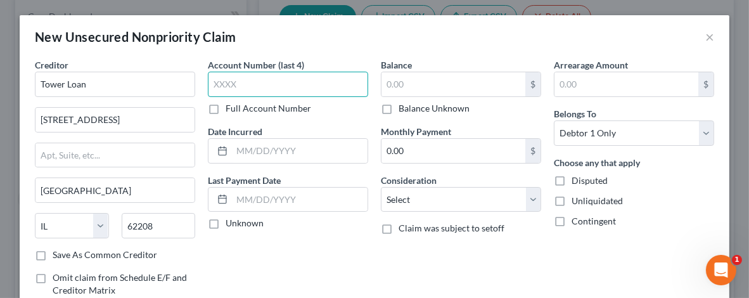
click at [210, 76] on input "text" at bounding box center [288, 84] width 160 height 25
type input "8731"
click at [571, 181] on label "Disputed" at bounding box center [589, 180] width 36 height 13
click at [576, 181] on input "Disputed" at bounding box center [580, 178] width 8 height 8
checkbox input "true"
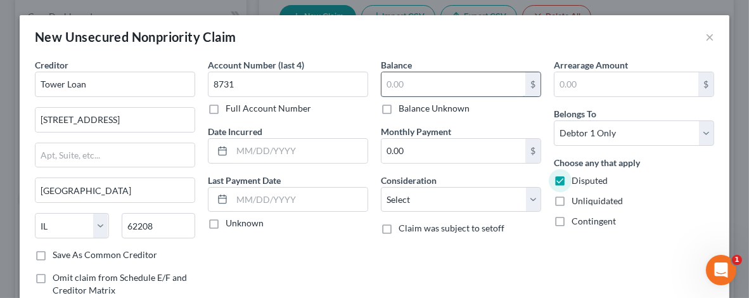
click at [408, 82] on input "text" at bounding box center [453, 84] width 144 height 24
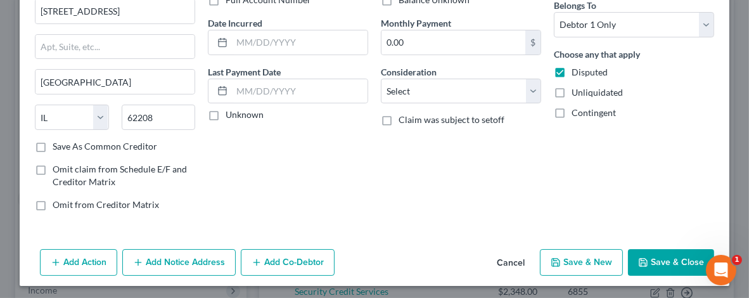
type input "8,666"
click at [194, 260] on button "Add Notice Address" at bounding box center [178, 262] width 113 height 27
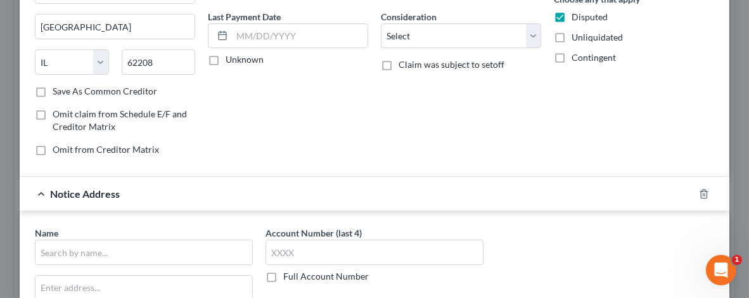
scroll to position [235, 0]
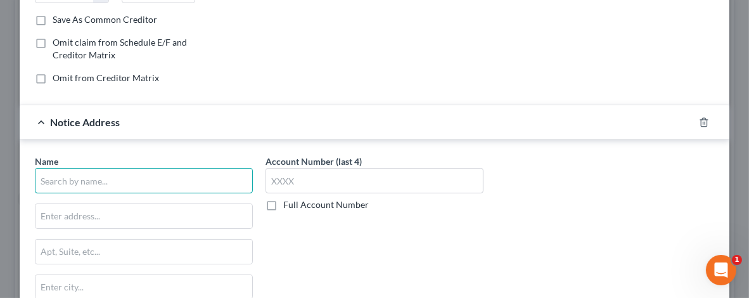
click at [68, 177] on input "text" at bounding box center [144, 180] width 218 height 25
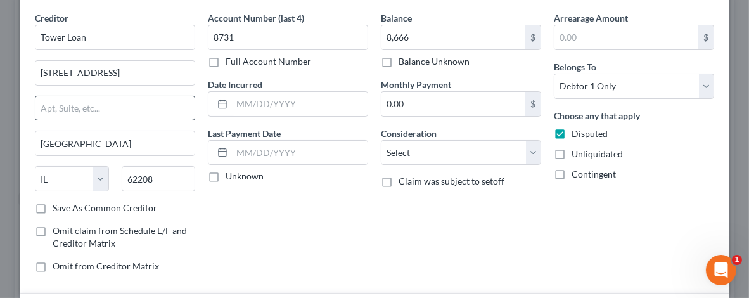
scroll to position [0, 0]
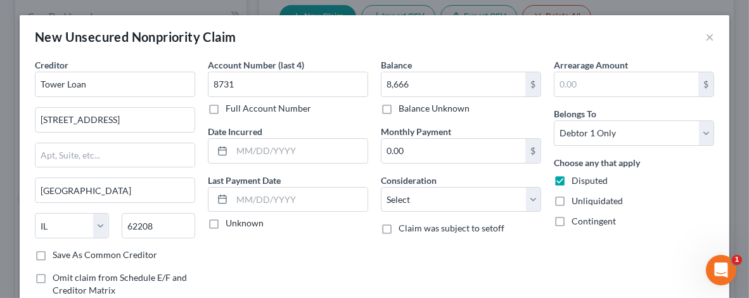
type input "Tower Loan"
click at [39, 156] on input "text" at bounding box center [114, 155] width 159 height 24
type input "320001"
click at [37, 151] on input "320001" at bounding box center [114, 155] width 159 height 24
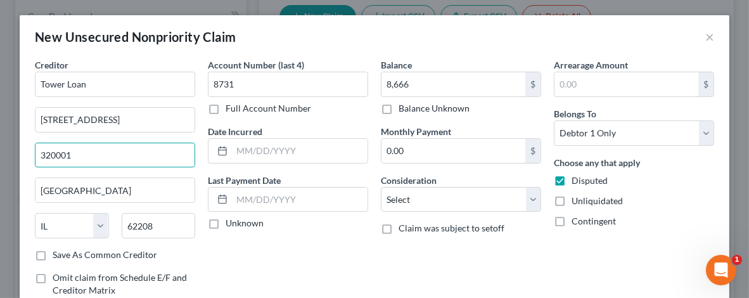
drag, startPoint x: 70, startPoint y: 150, endPoint x: 21, endPoint y: 153, distance: 49.5
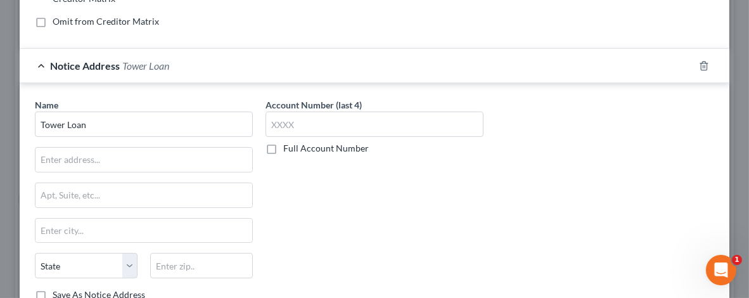
scroll to position [317, 0]
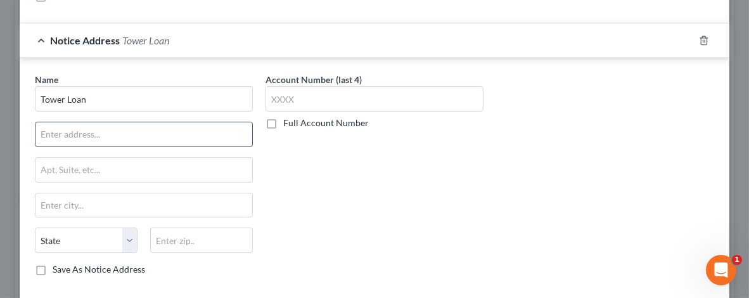
click at [41, 135] on input "text" at bounding box center [143, 134] width 217 height 24
click at [35, 131] on input "320001" at bounding box center [143, 134] width 217 height 24
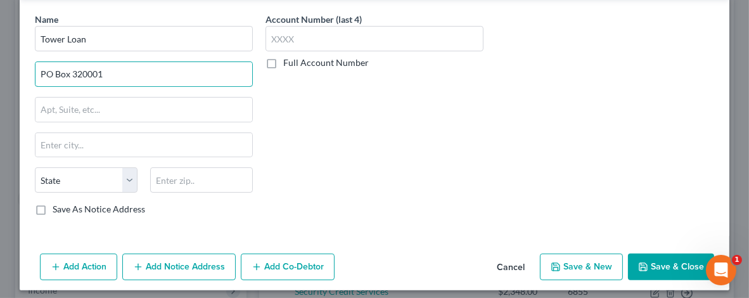
scroll to position [379, 0]
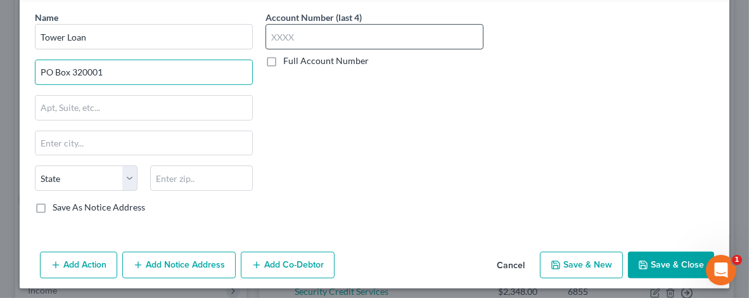
type input "PO Box 320001"
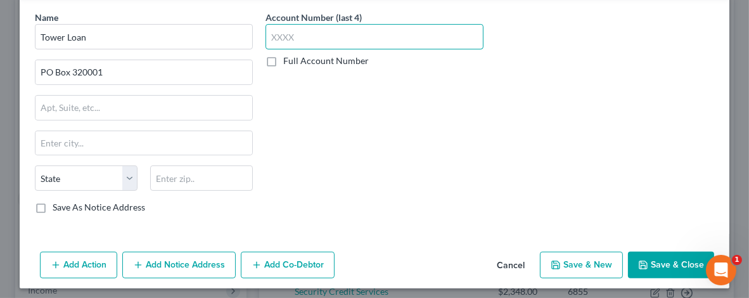
click at [266, 35] on input "text" at bounding box center [374, 36] width 218 height 25
type input "8731"
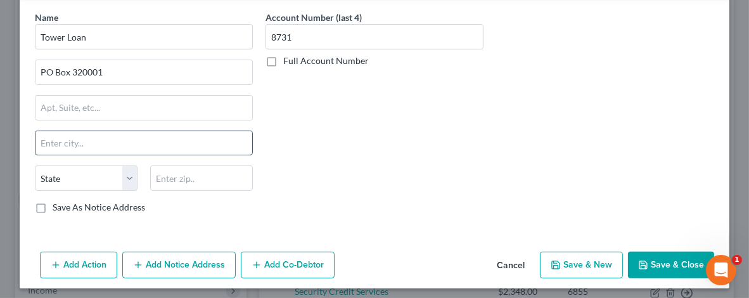
click at [53, 140] on input "text" at bounding box center [143, 143] width 217 height 24
type input "Flowwood"
click at [128, 174] on select "State [US_STATE] AK AR AZ CA CO CT DE DC [GEOGRAPHIC_DATA] [GEOGRAPHIC_DATA] GU…" at bounding box center [86, 177] width 103 height 25
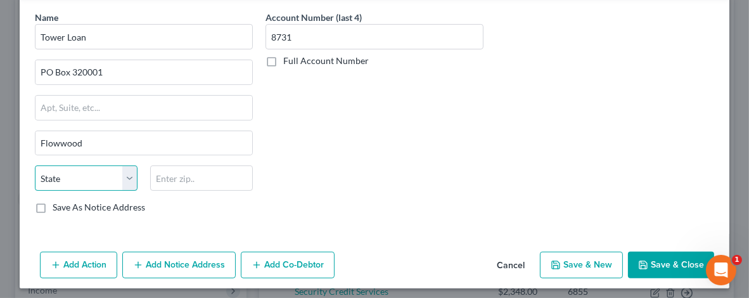
select select "25"
click at [35, 165] on select "State [US_STATE] AK AR AZ CA CO CT DE DC [GEOGRAPHIC_DATA] [GEOGRAPHIC_DATA] GU…" at bounding box center [86, 177] width 103 height 25
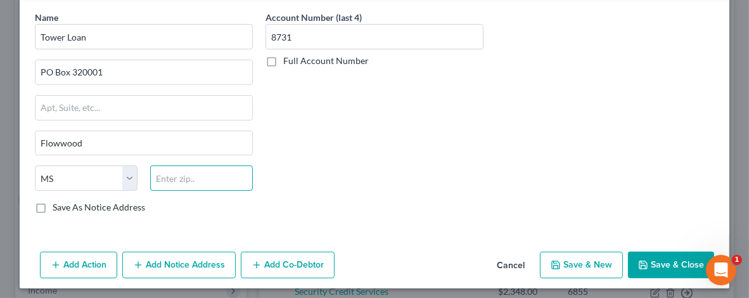
click at [151, 175] on input "text" at bounding box center [201, 177] width 103 height 25
type input "39232"
click at [53, 203] on label "Save As Notice Address" at bounding box center [99, 207] width 92 height 13
click at [58, 203] on input "Save As Notice Address" at bounding box center [62, 205] width 8 height 8
checkbox input "true"
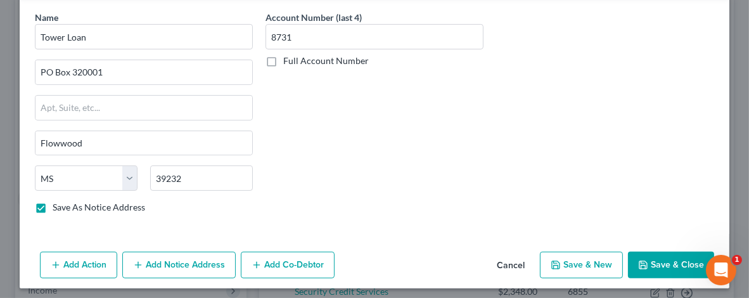
type input "[PERSON_NAME]"
click at [672, 260] on button "Save & Close" at bounding box center [671, 264] width 86 height 27
checkbox input "false"
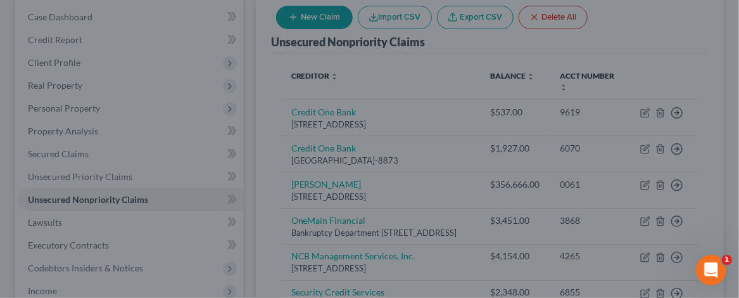
scroll to position [0, 0]
